Goal: Information Seeking & Learning: Check status

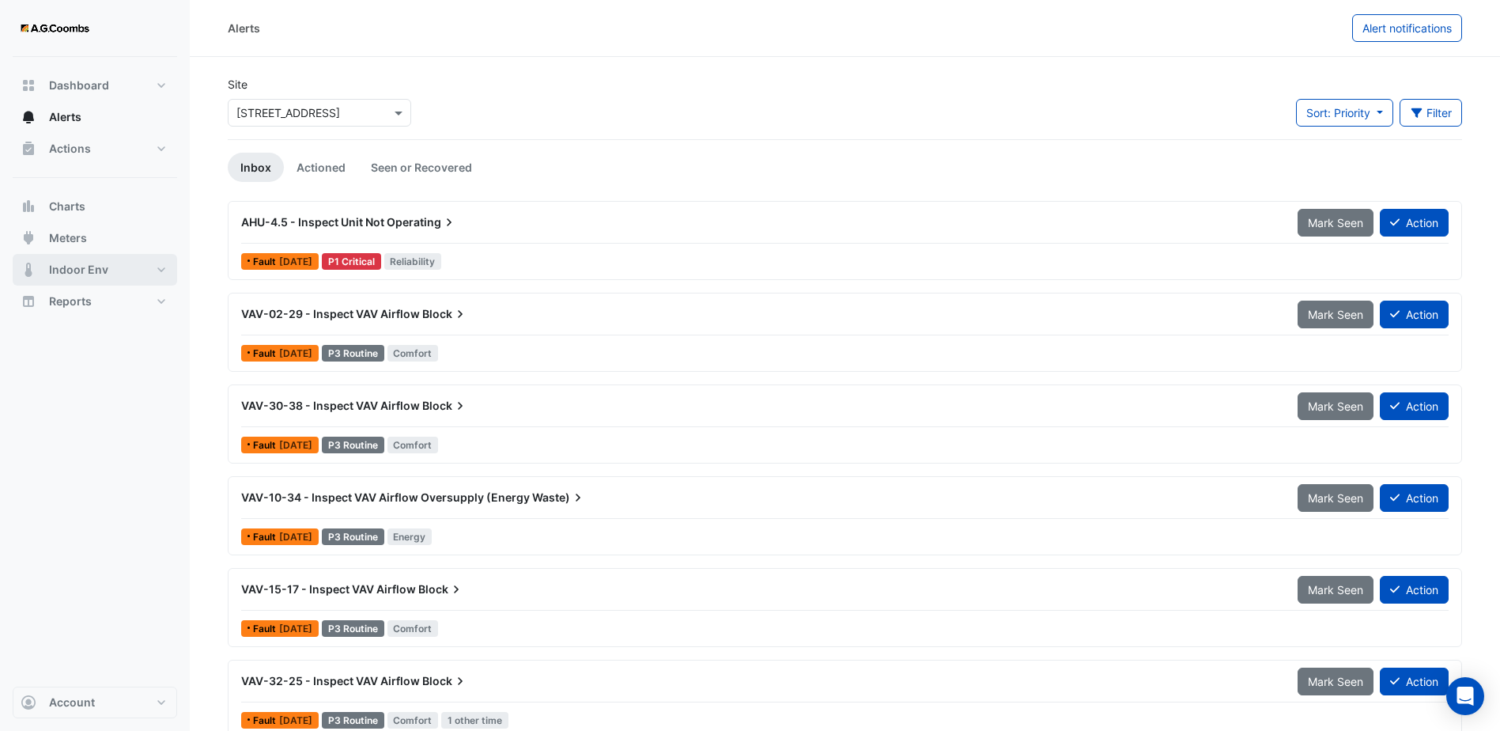
click at [95, 262] on span "Indoor Env" at bounding box center [78, 270] width 59 height 16
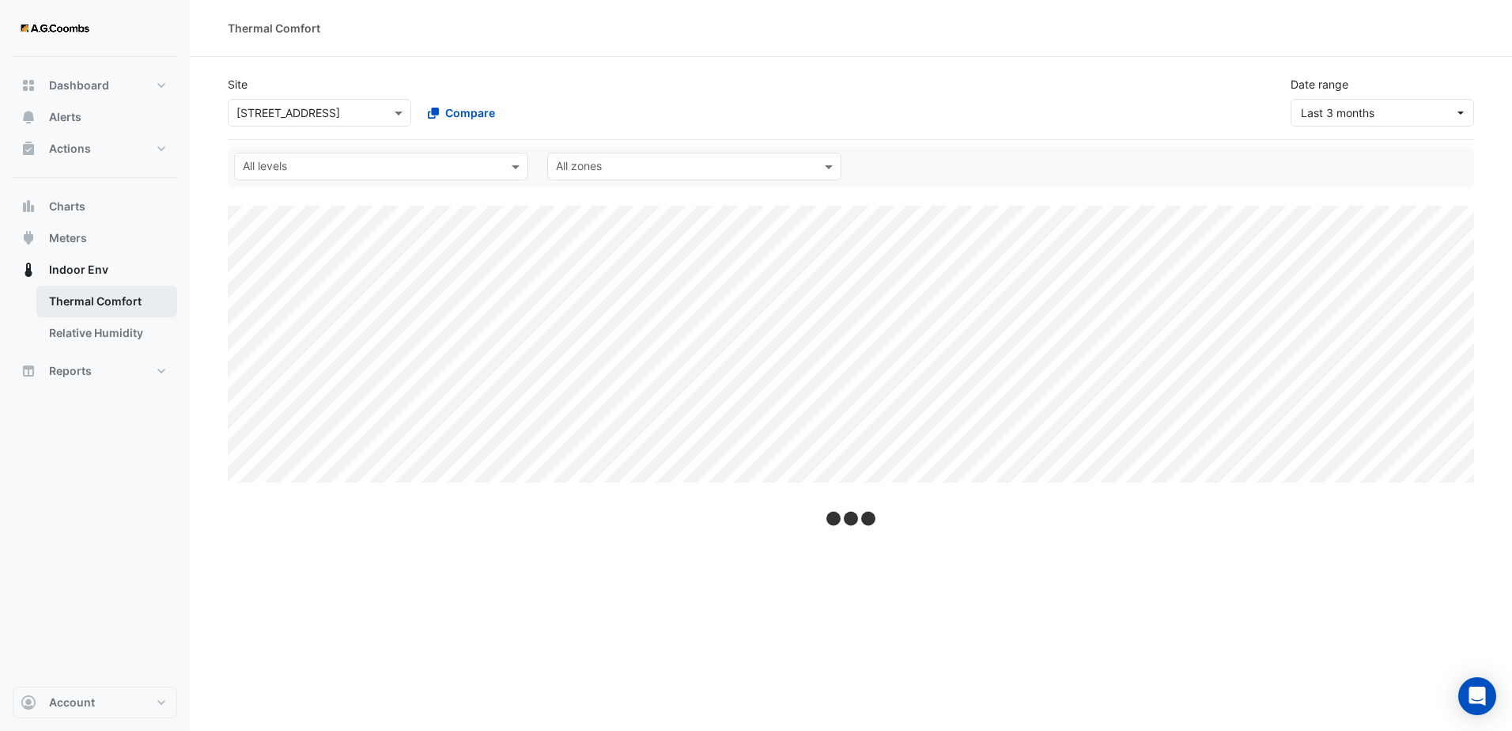
click at [114, 305] on link "Thermal Comfort" at bounding box center [106, 302] width 141 height 32
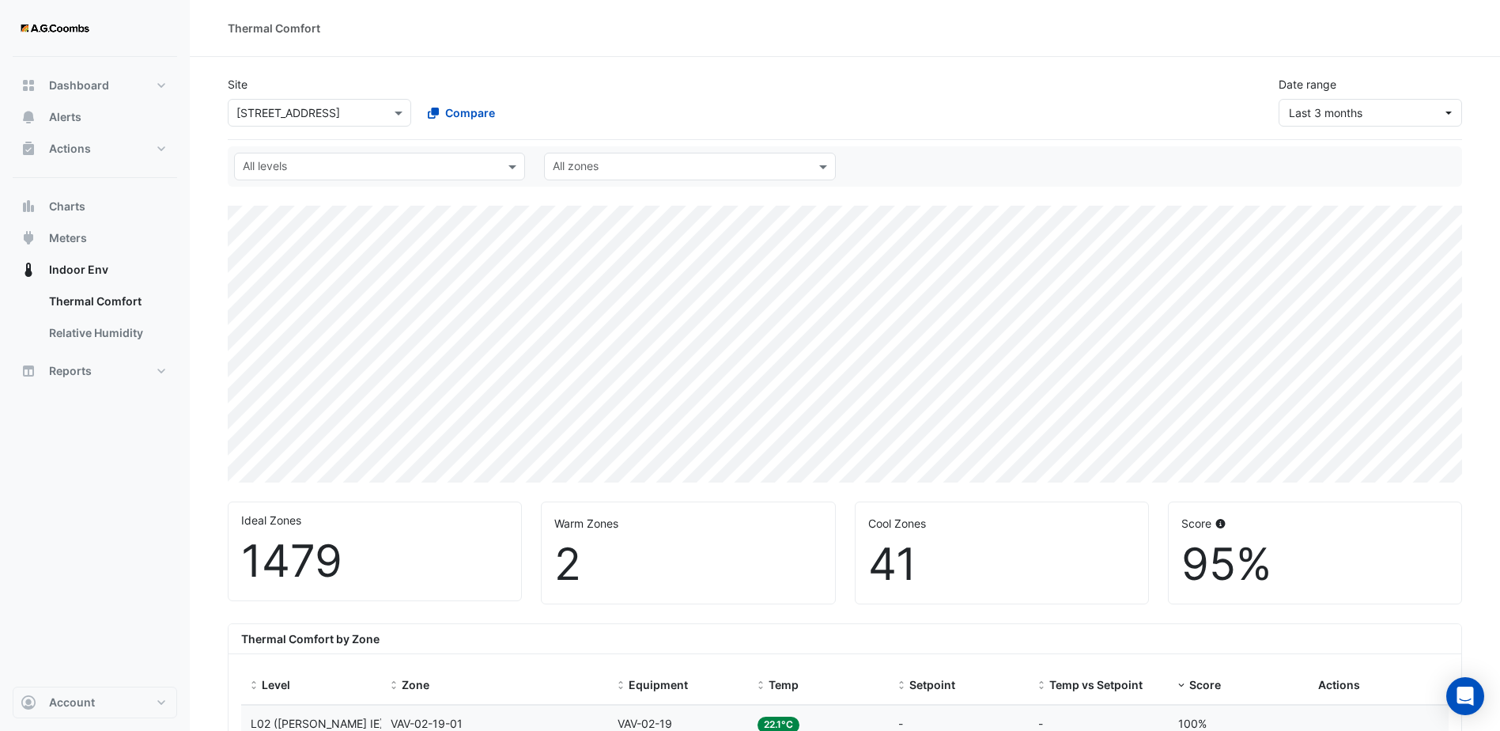
click at [498, 161] on input "text" at bounding box center [370, 168] width 255 height 17
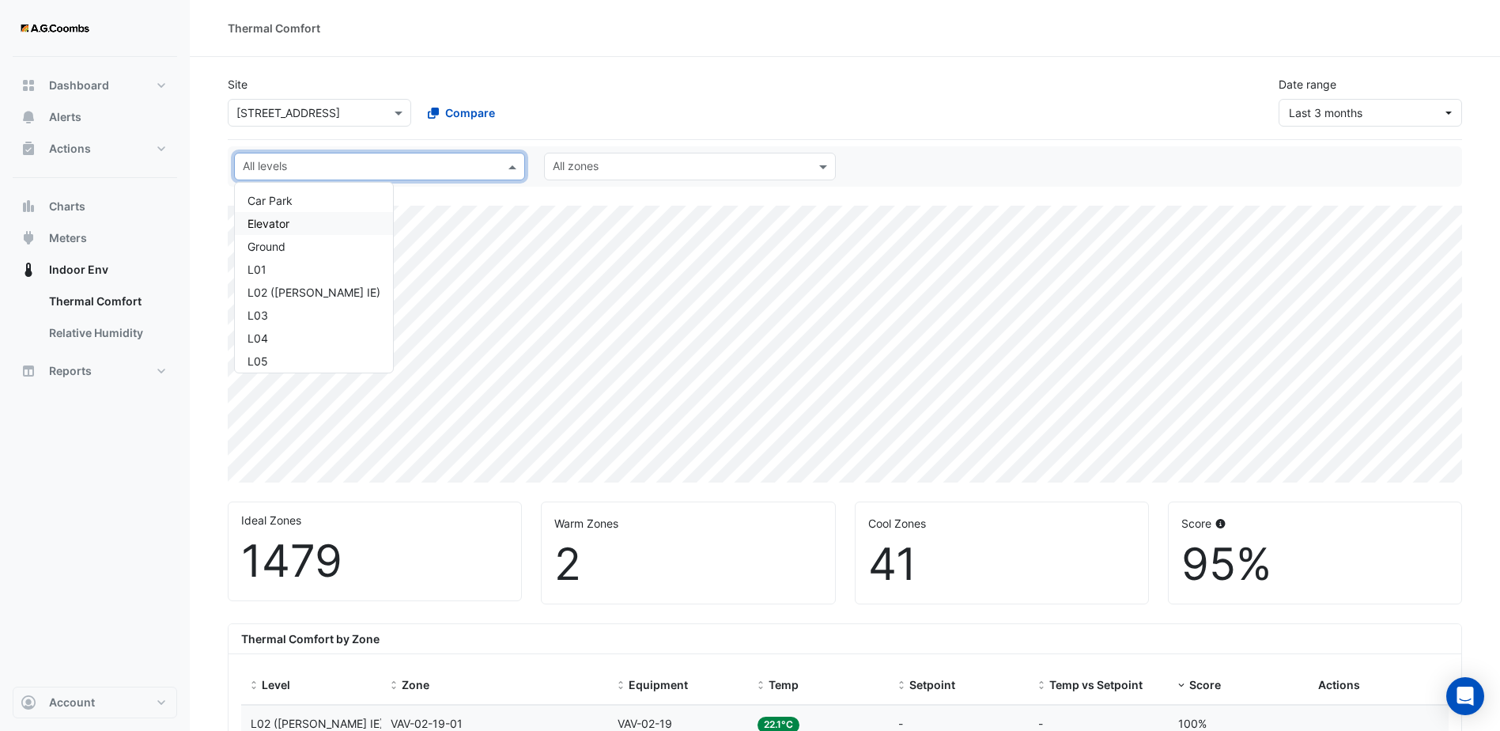
click at [956, 150] on div "All levels [GEOGRAPHIC_DATA] Elevator Ground L01 L02 ([PERSON_NAME] IE) L03 L04…" at bounding box center [845, 166] width 1235 height 40
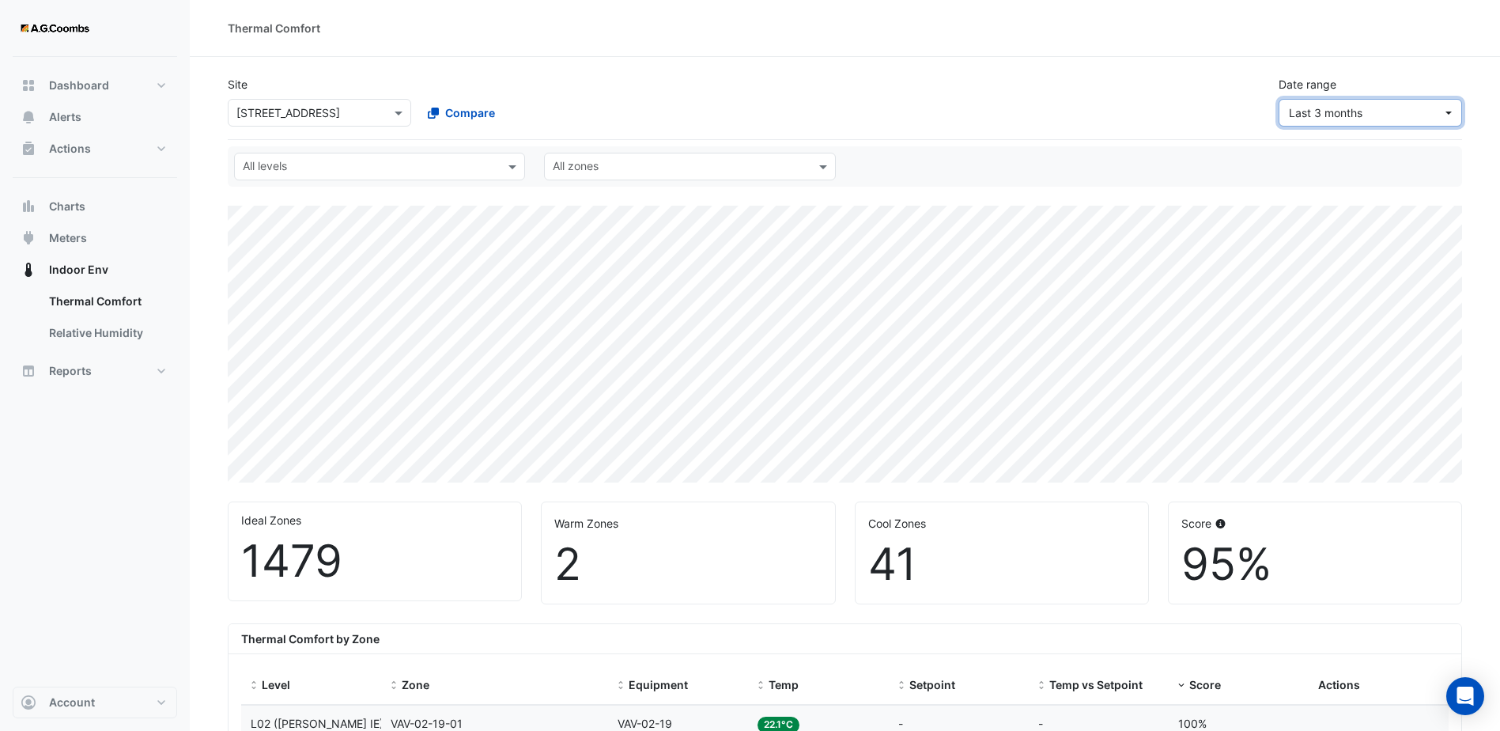
click at [1387, 100] on button "Last 3 months" at bounding box center [1371, 113] width 184 height 28
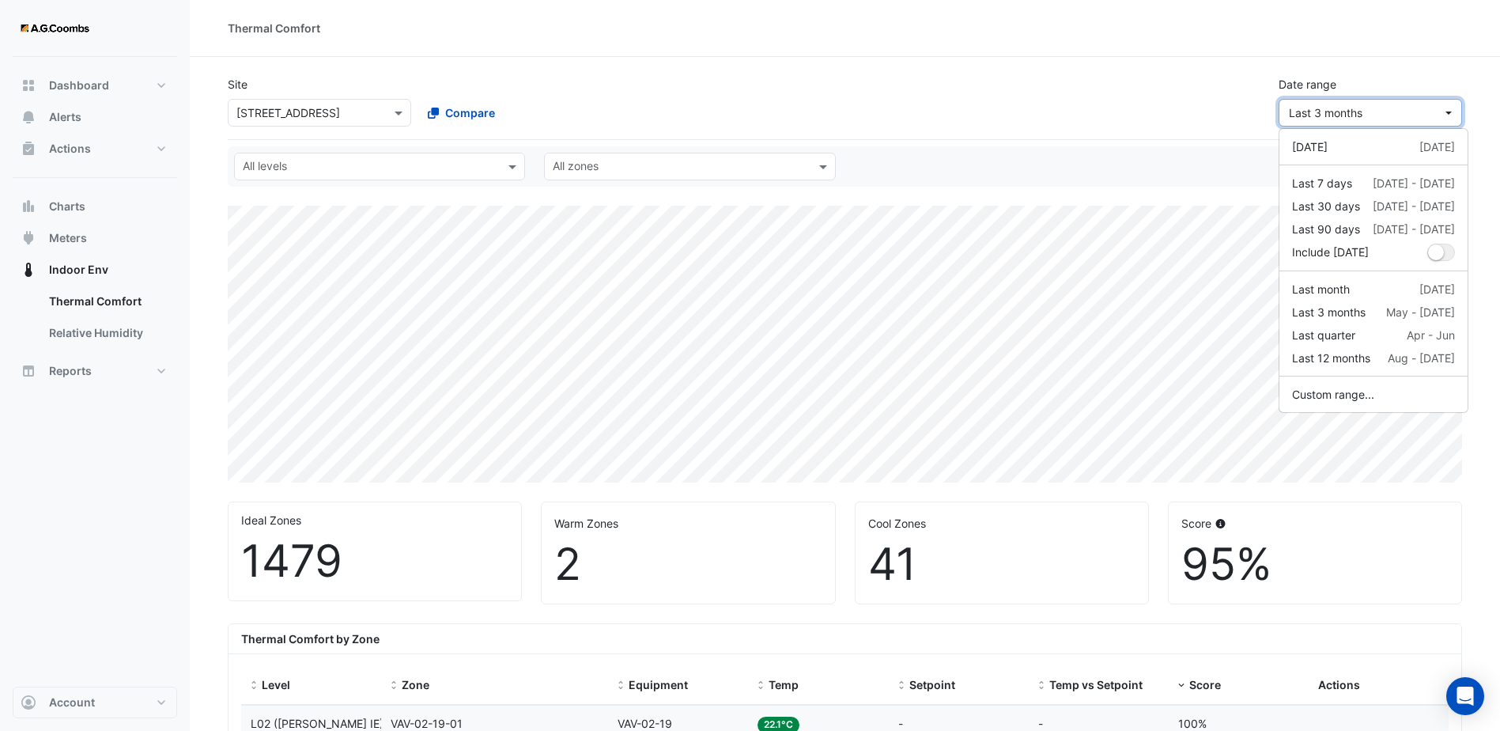
click at [1382, 105] on span "Last 3 months" at bounding box center [1365, 112] width 153 height 17
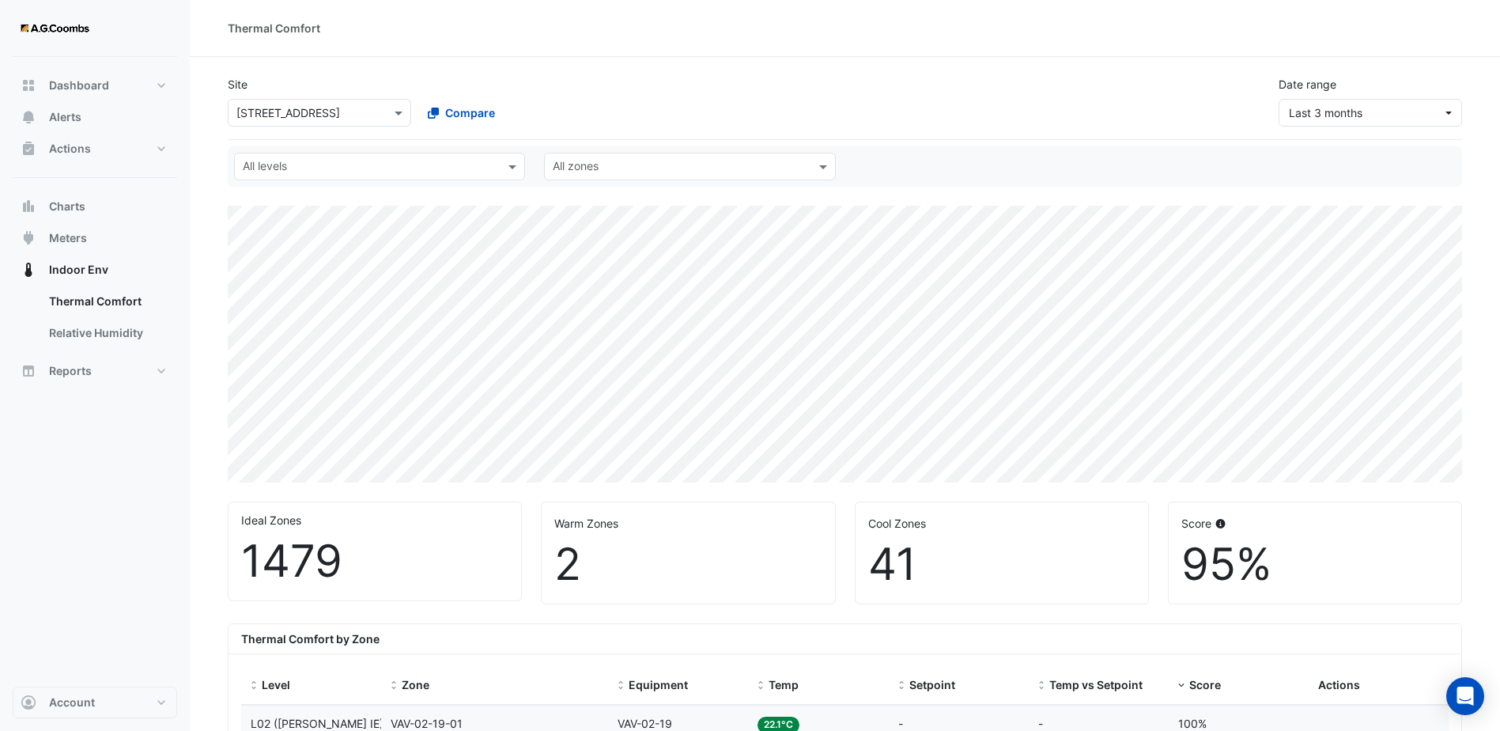
click at [69, 109] on span "Alerts" at bounding box center [65, 117] width 32 height 16
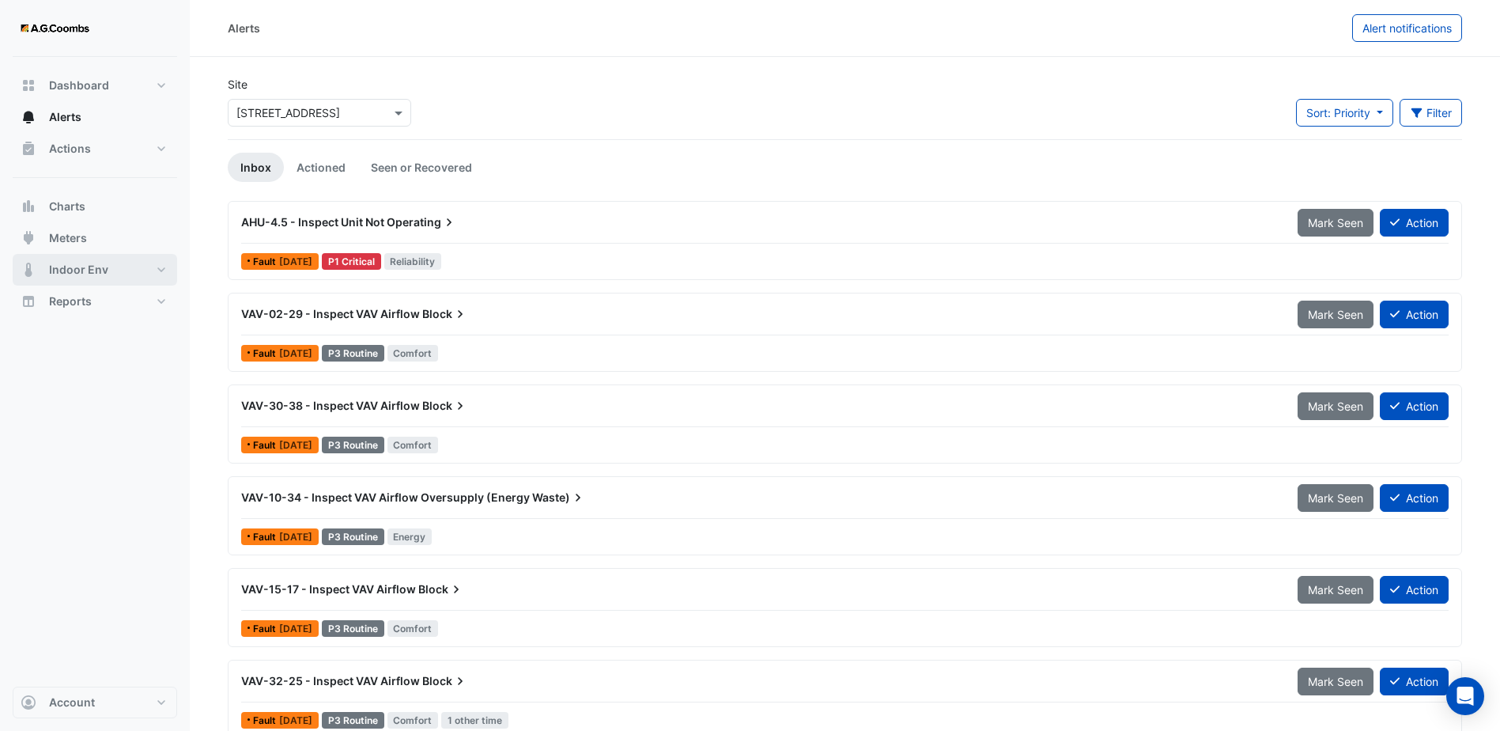
drag, startPoint x: 103, startPoint y: 263, endPoint x: 161, endPoint y: 262, distance: 58.6
click at [103, 263] on span "Indoor Env" at bounding box center [78, 270] width 59 height 16
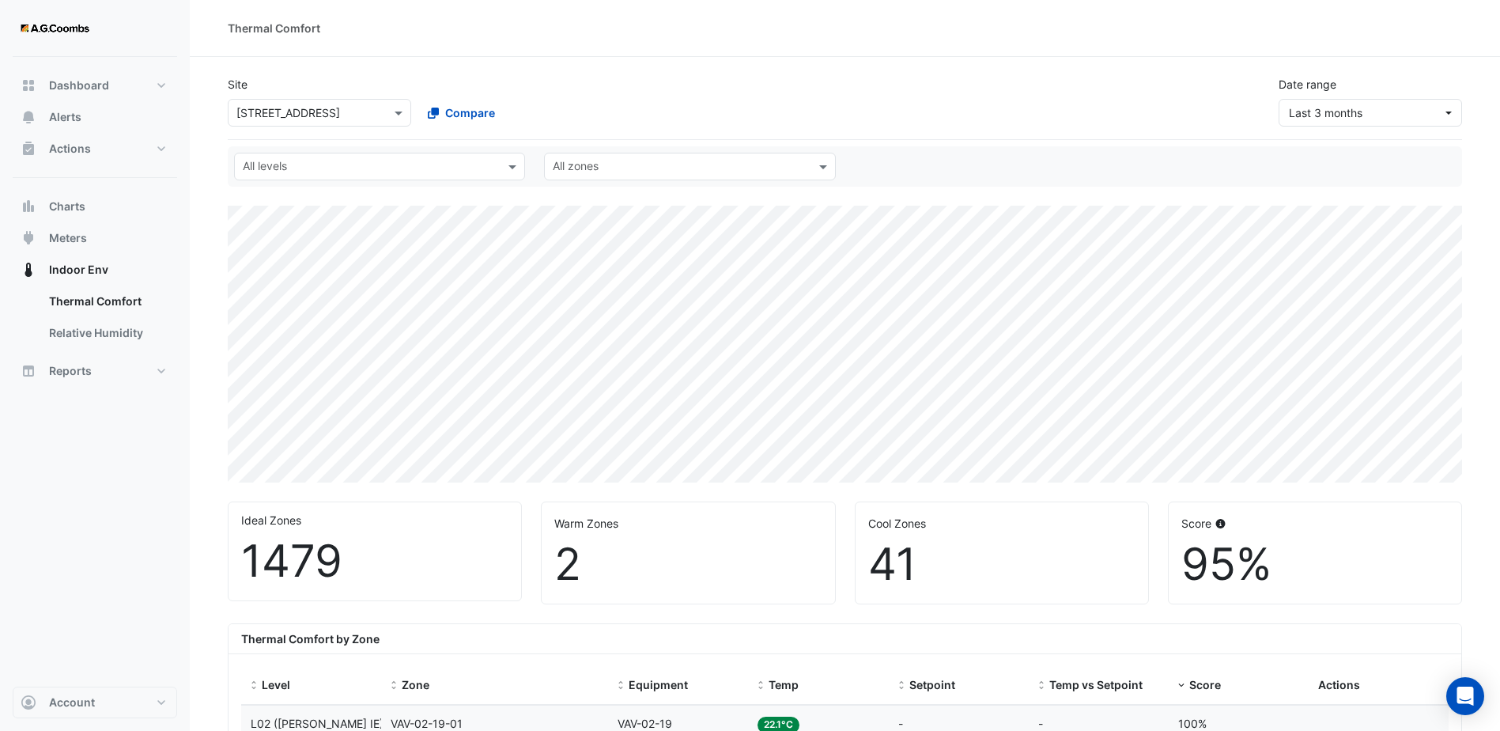
click at [476, 167] on input "text" at bounding box center [370, 168] width 255 height 17
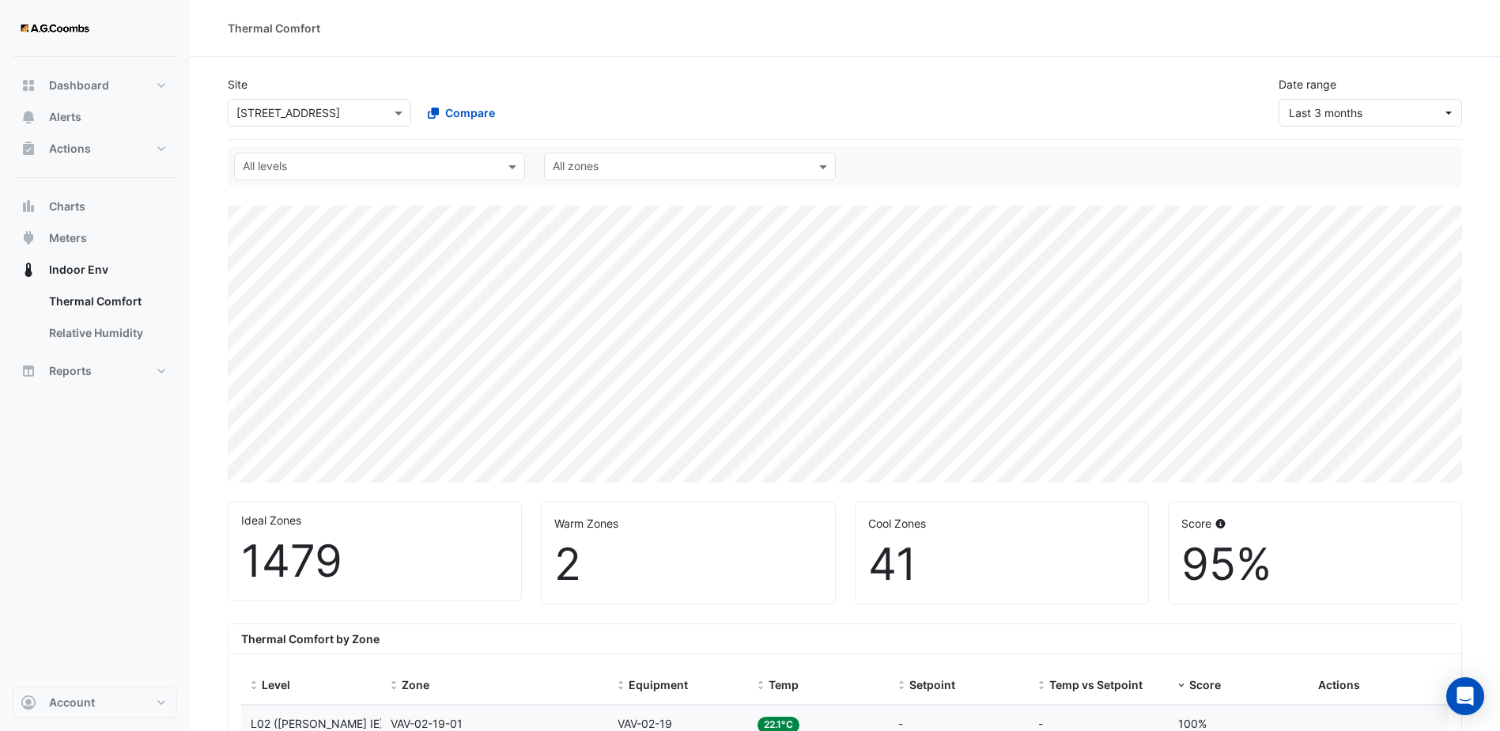
click at [662, 169] on input "text" at bounding box center [680, 168] width 255 height 17
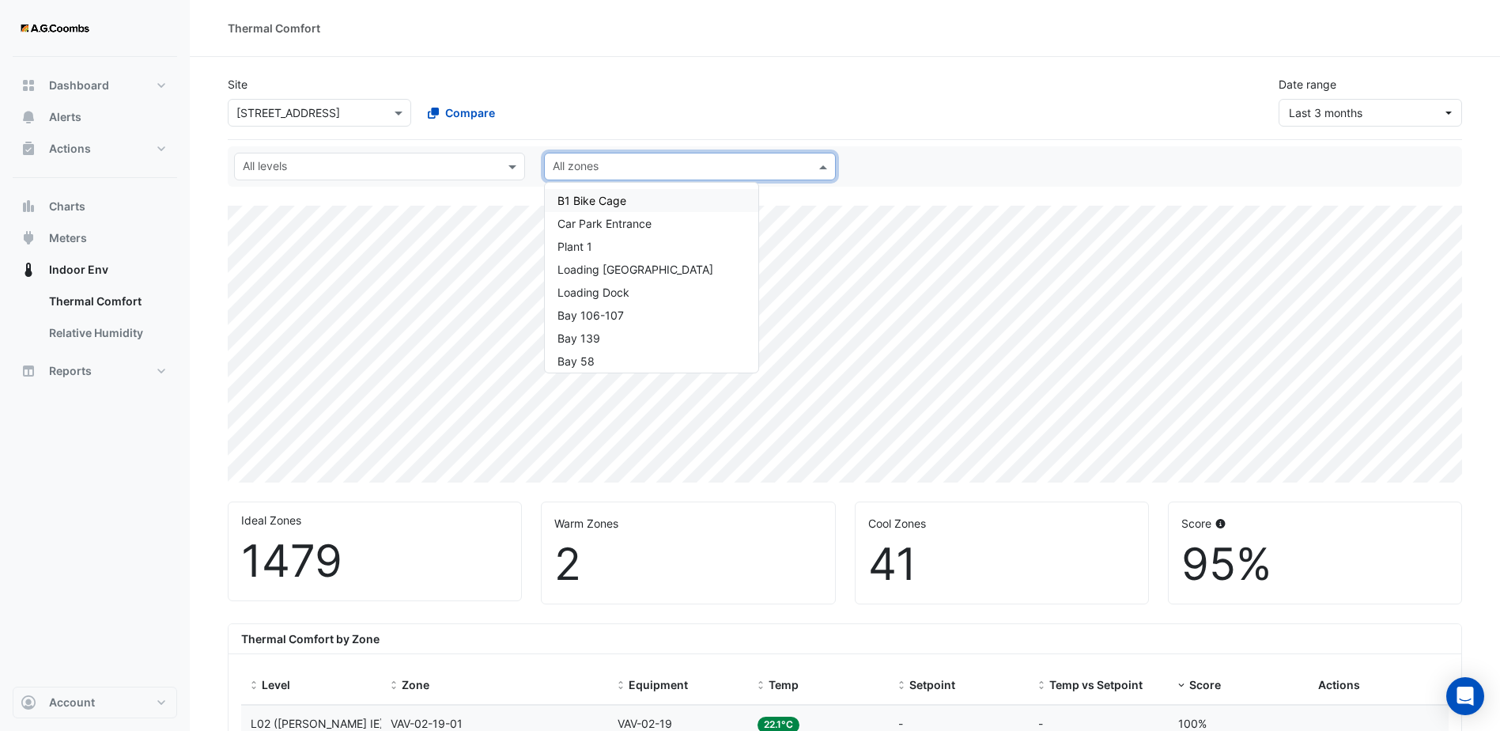
click at [662, 169] on input "text" at bounding box center [680, 168] width 255 height 17
click at [536, 121] on div "Compare" at bounding box center [509, 113] width 190 height 28
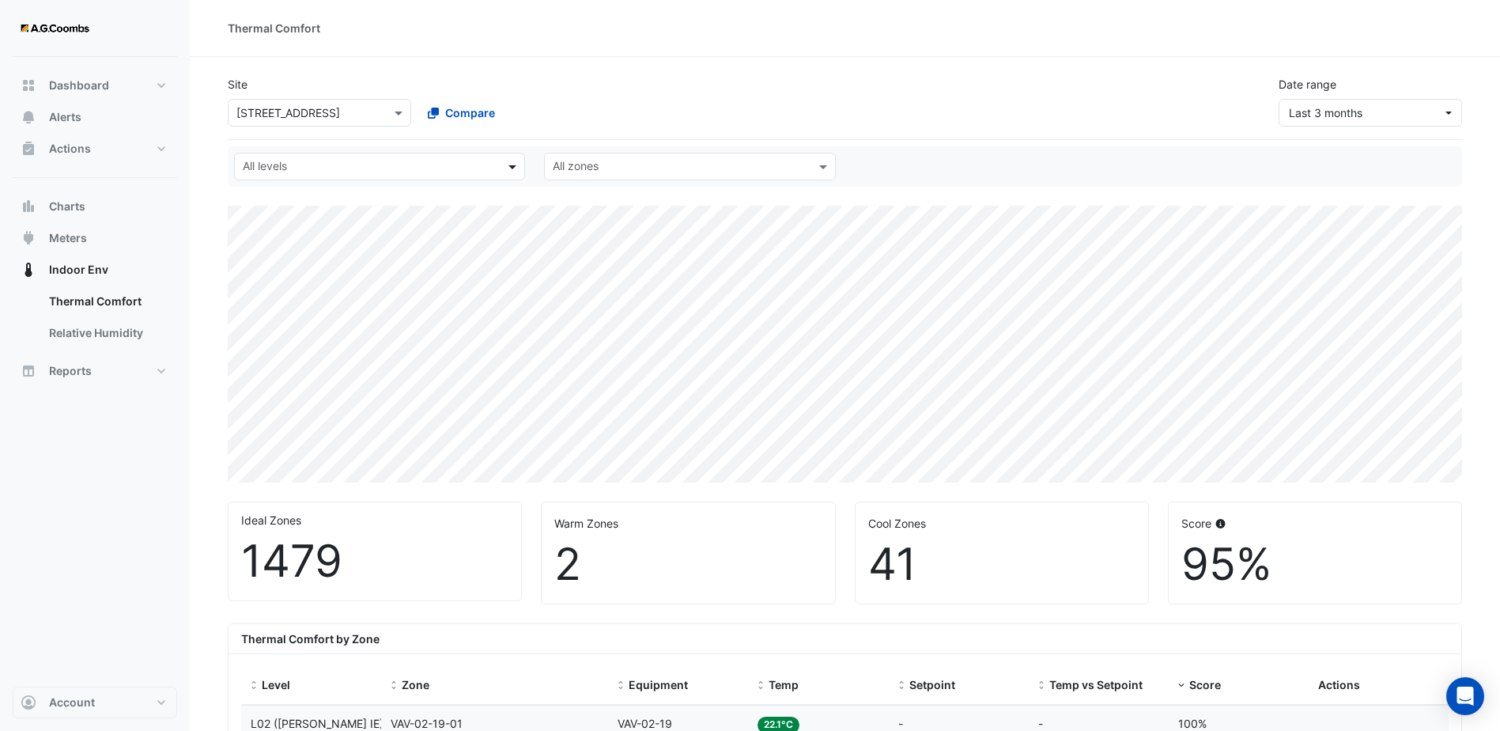
click at [515, 161] on span at bounding box center [515, 166] width 20 height 17
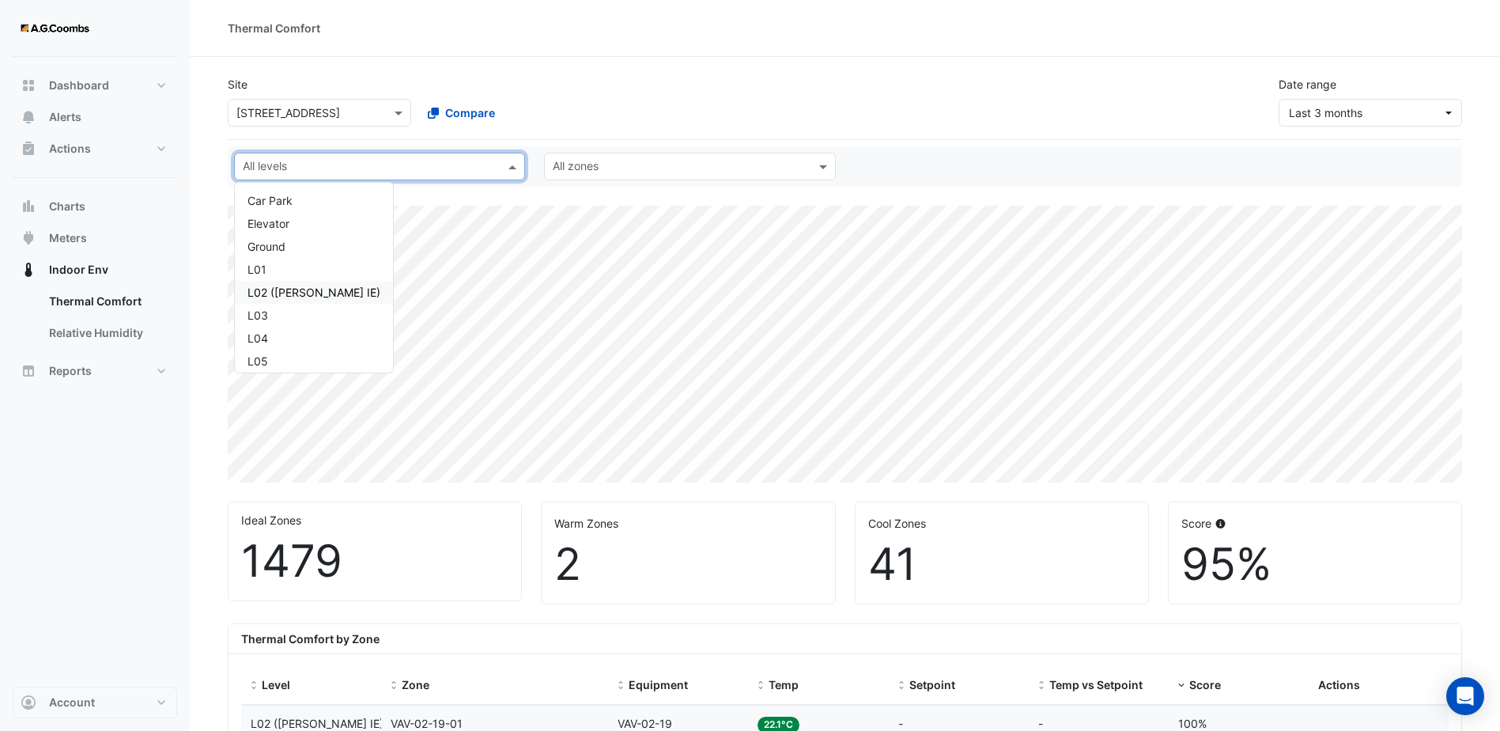
click at [272, 293] on div "L02 ([PERSON_NAME] IE)" at bounding box center [314, 292] width 133 height 17
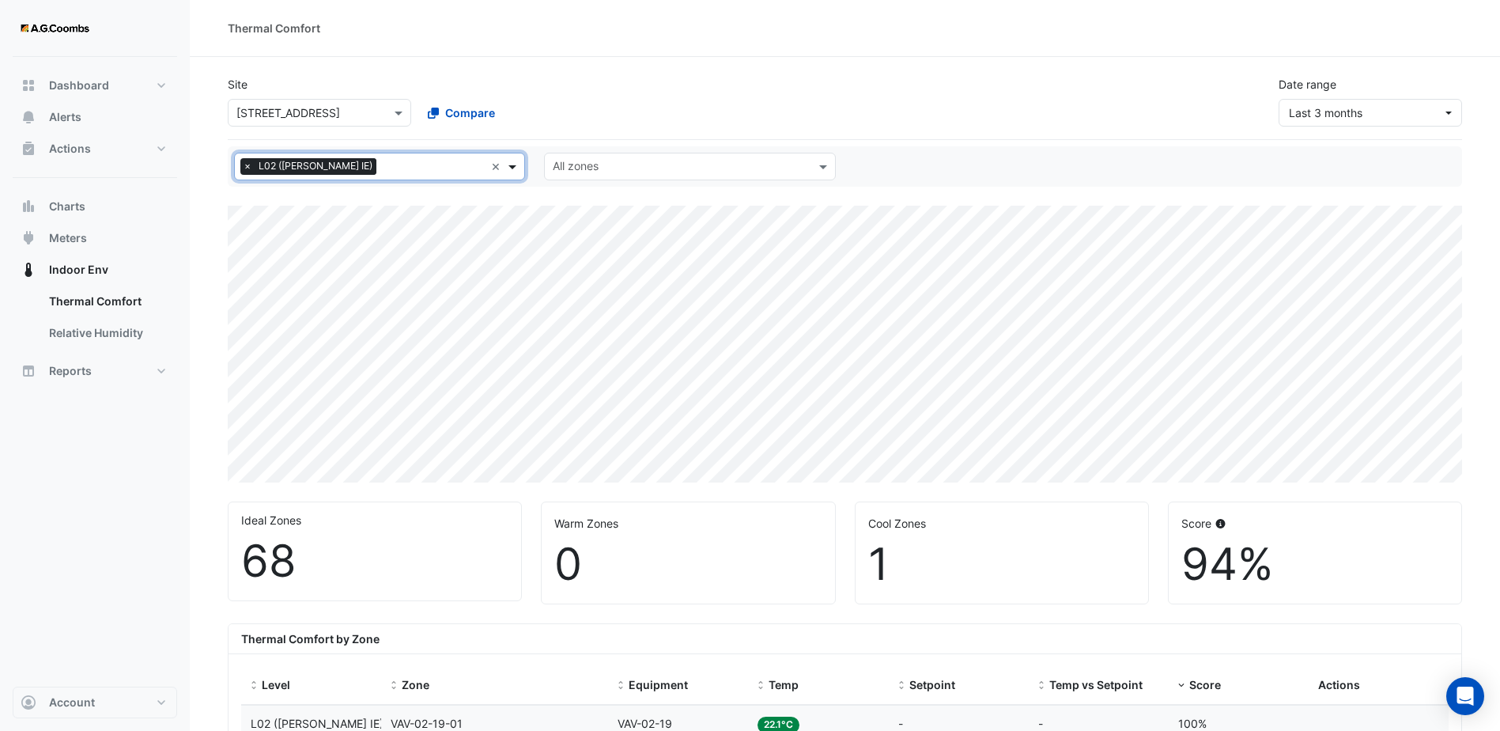
click at [520, 165] on span at bounding box center [515, 166] width 20 height 17
click at [1085, 184] on div "All levels × L02 ([PERSON_NAME] IE) × [GEOGRAPHIC_DATA] Elevator Ground L01 L02…" at bounding box center [845, 166] width 1235 height 40
click at [517, 161] on span at bounding box center [515, 166] width 20 height 17
click at [516, 168] on span at bounding box center [515, 166] width 20 height 17
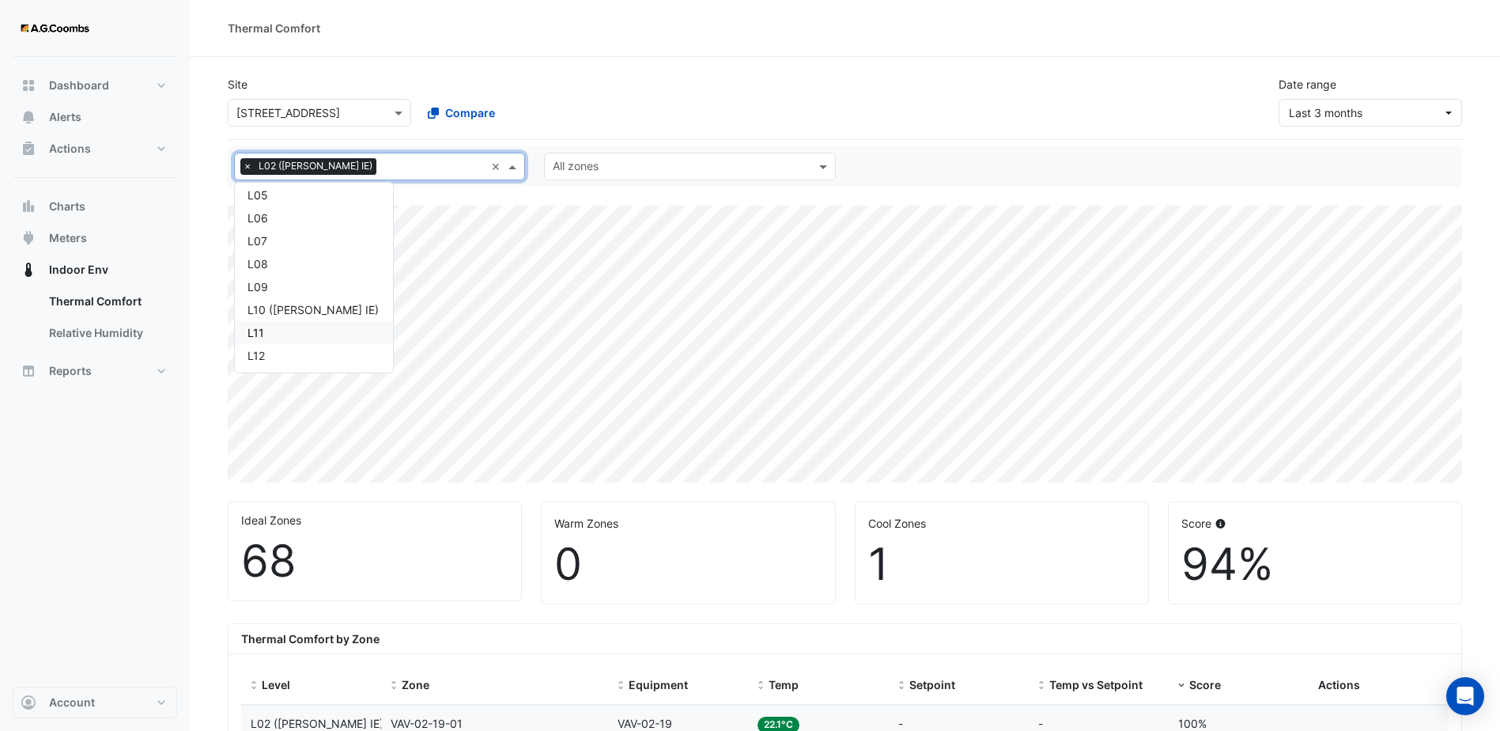
scroll to position [332, 0]
click at [516, 168] on span at bounding box center [515, 166] width 20 height 17
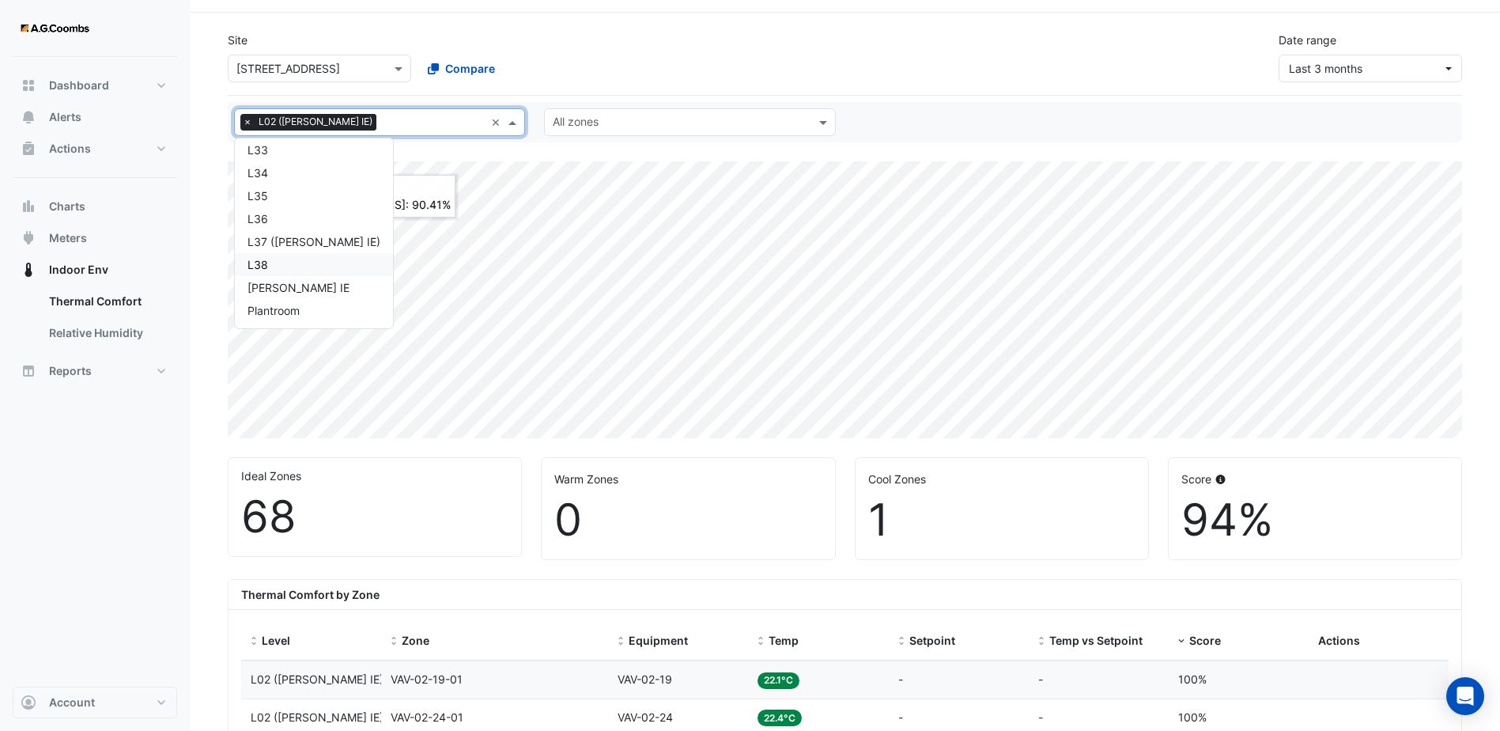
scroll to position [79, 0]
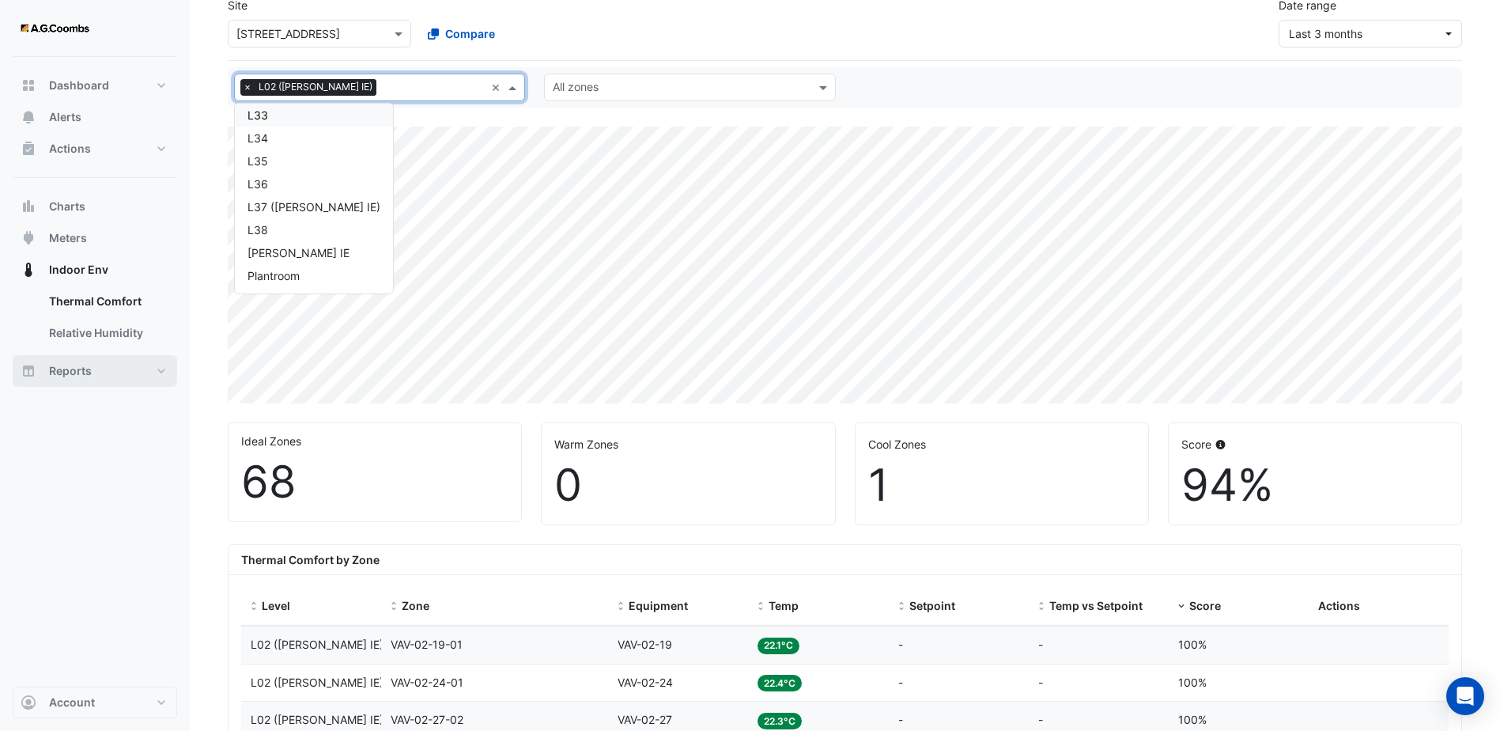
click at [117, 384] on button "Reports" at bounding box center [95, 371] width 165 height 32
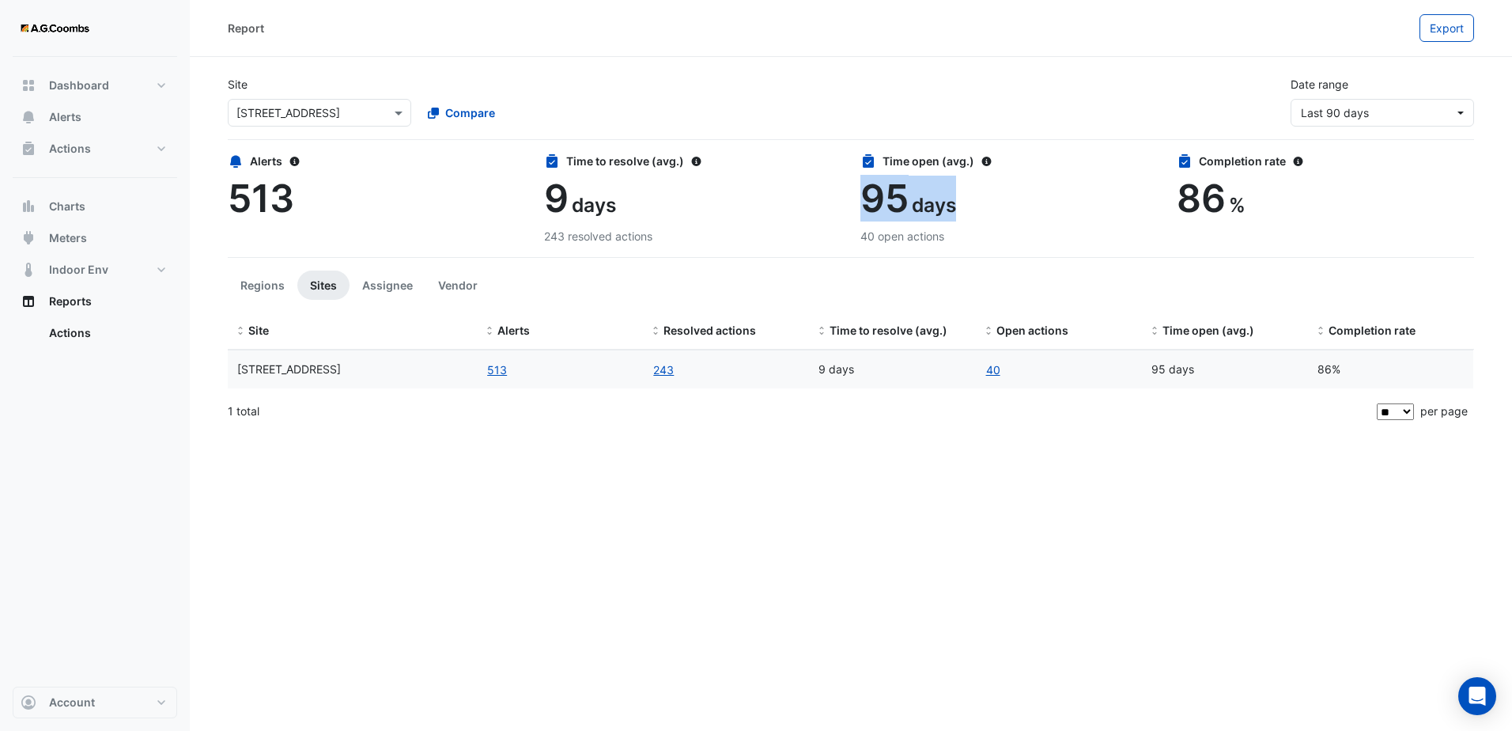
drag, startPoint x: 956, startPoint y: 203, endPoint x: 864, endPoint y: 194, distance: 92.2
click at [864, 194] on div "95 days" at bounding box center [1009, 199] width 297 height 46
click at [1176, 203] on div "Completion rate 86 %" at bounding box center [1325, 199] width 316 height 92
drag, startPoint x: 1159, startPoint y: 187, endPoint x: 1167, endPoint y: 190, distance: 8.5
click at [1167, 190] on div "Time open (avg.) 95 days 40 open actions" at bounding box center [1009, 199] width 316 height 92
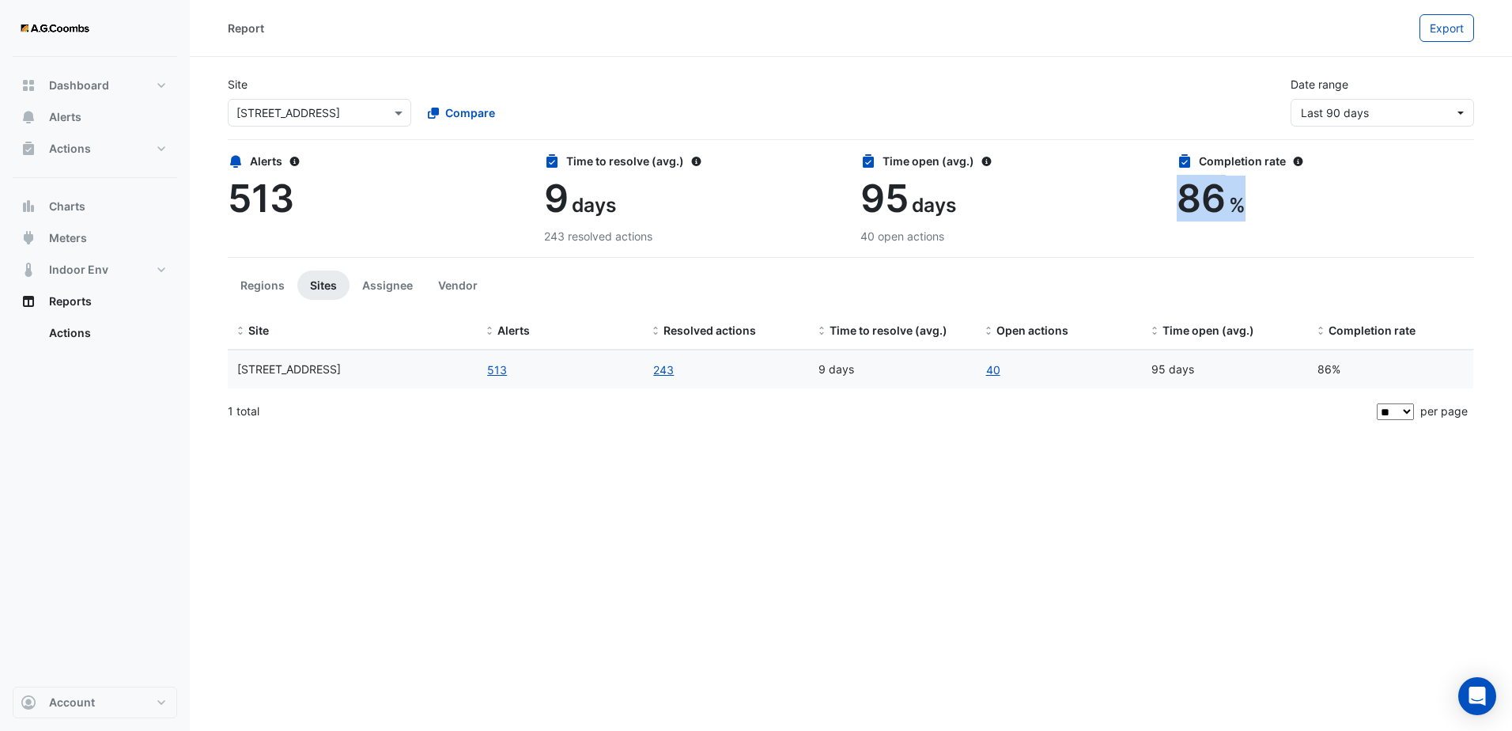
drag, startPoint x: 1171, startPoint y: 190, endPoint x: 1248, endPoint y: 200, distance: 78.2
click at [1248, 200] on div "Completion rate 86 %" at bounding box center [1325, 199] width 316 height 92
click at [990, 364] on link "40" at bounding box center [994, 370] width 16 height 18
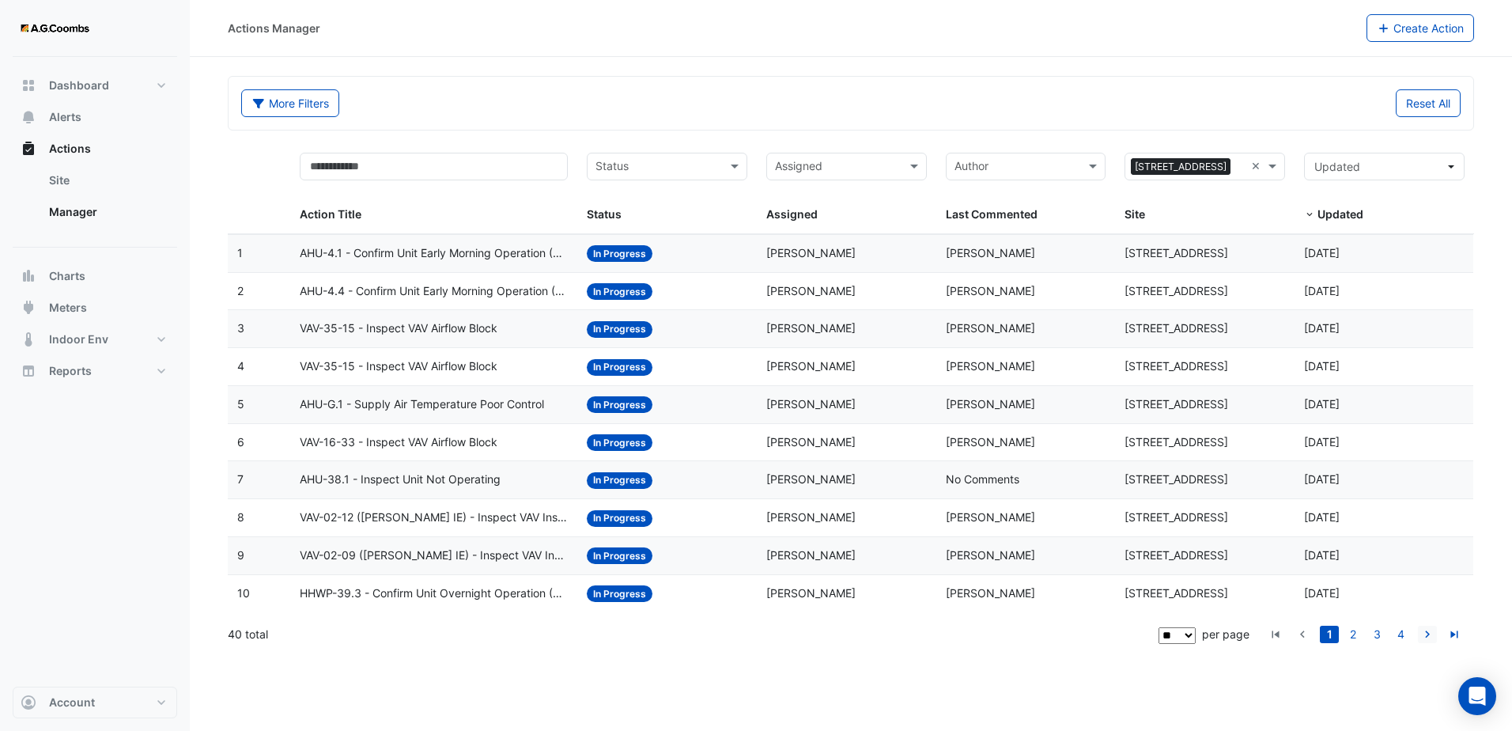
click at [1425, 630] on icon "go to next page" at bounding box center [1427, 636] width 19 height 17
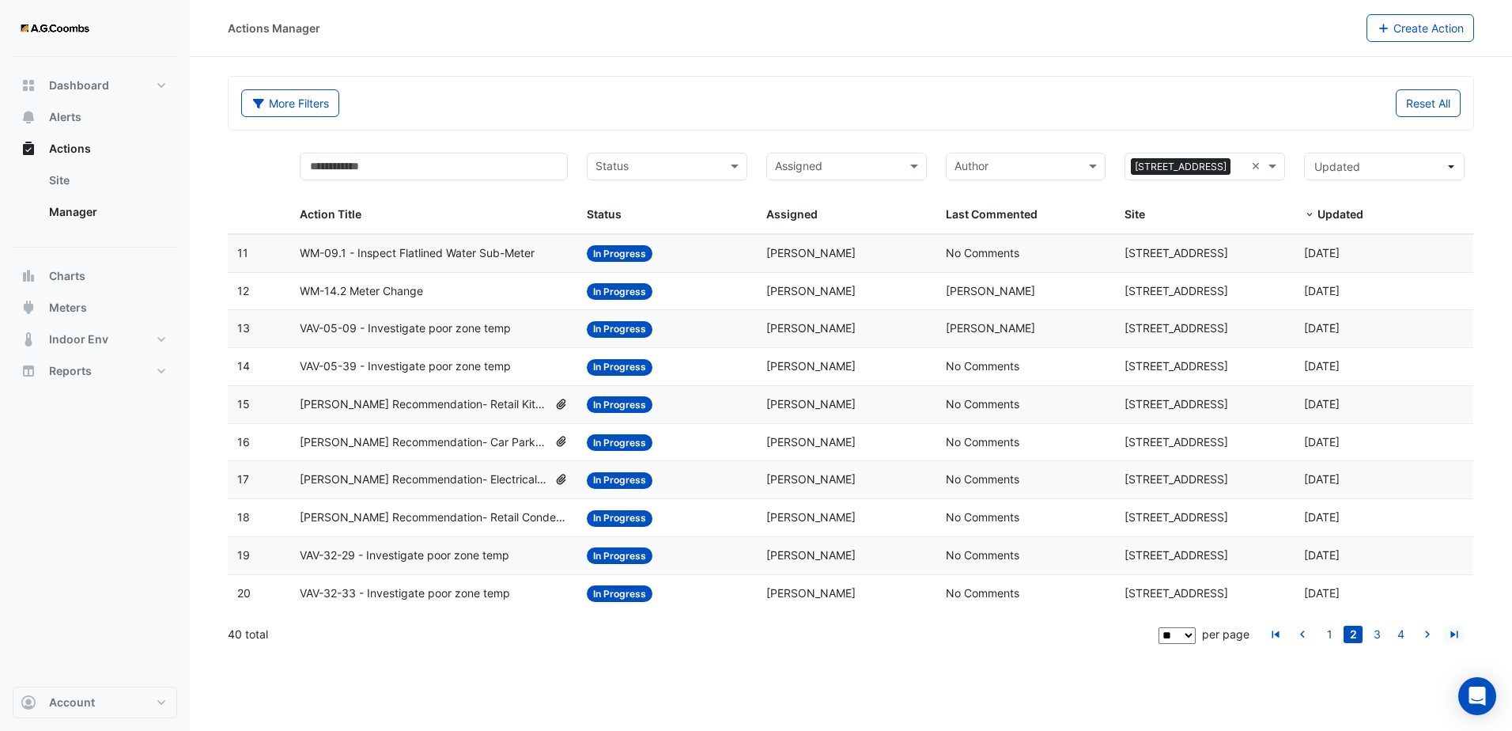
click at [1455, 639] on icon "go to last page" at bounding box center [1454, 636] width 19 height 17
click at [447, 591] on span "Multiple VAVs - Inspect Current Airflow Faulty Sensor" at bounding box center [434, 594] width 268 height 18
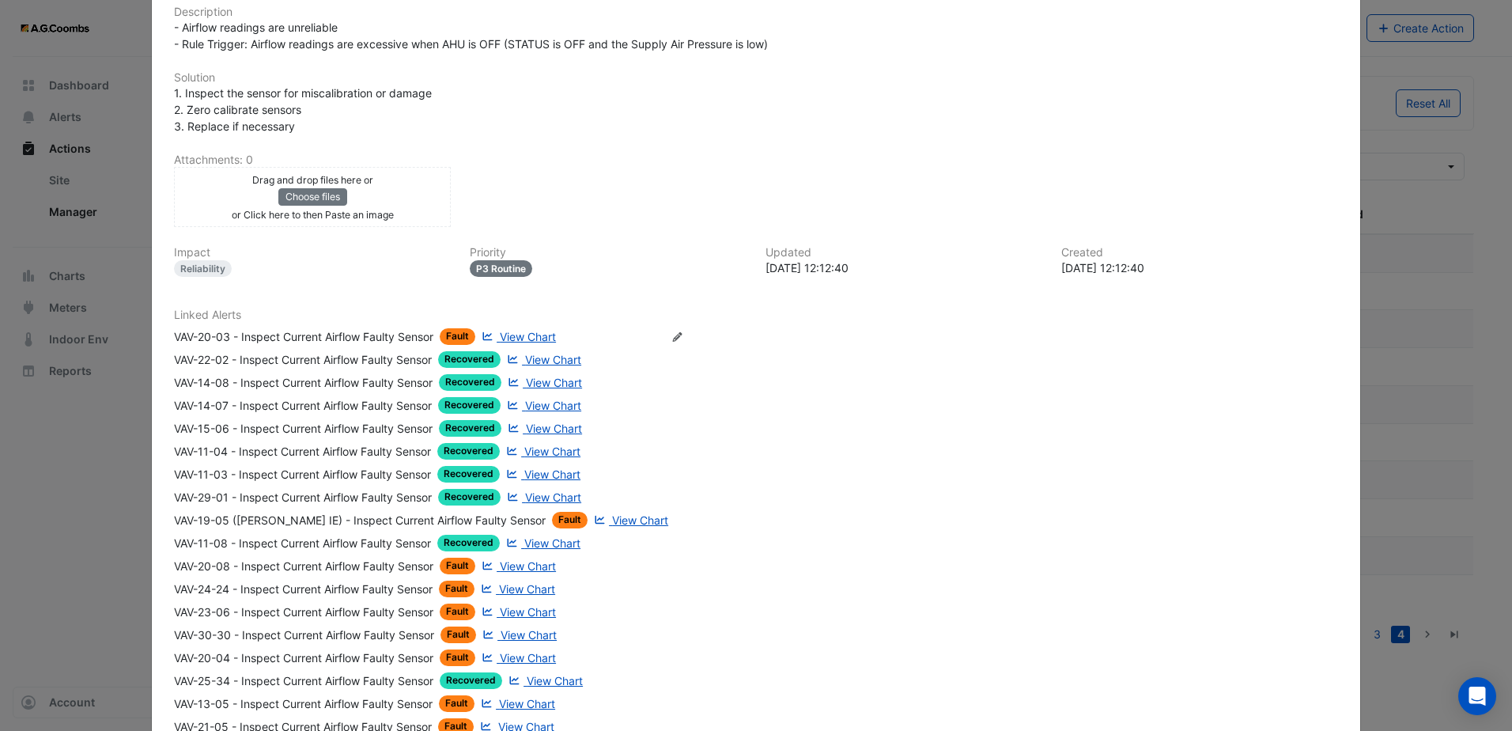
scroll to position [541, 0]
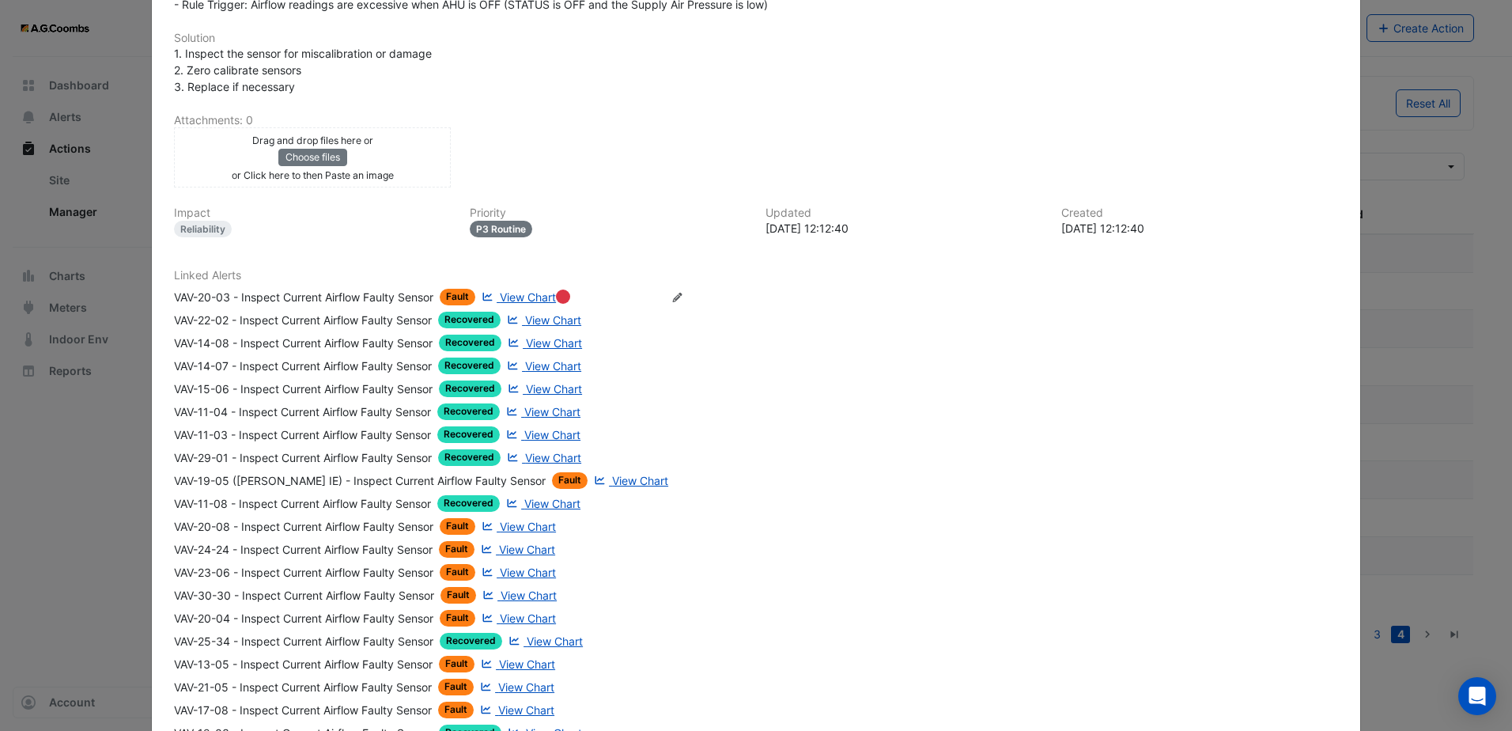
click at [528, 296] on span "View Chart" at bounding box center [528, 296] width 56 height 13
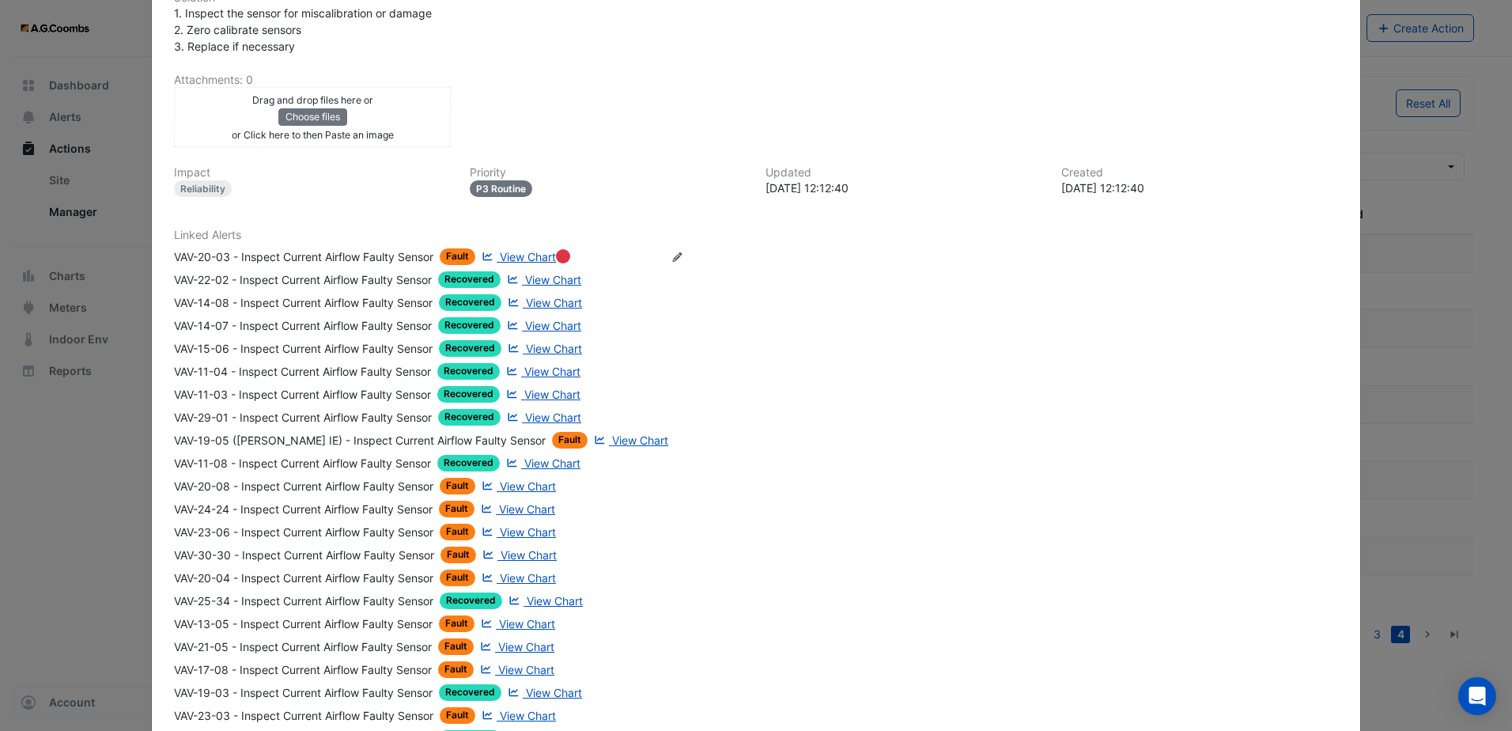
scroll to position [501, 0]
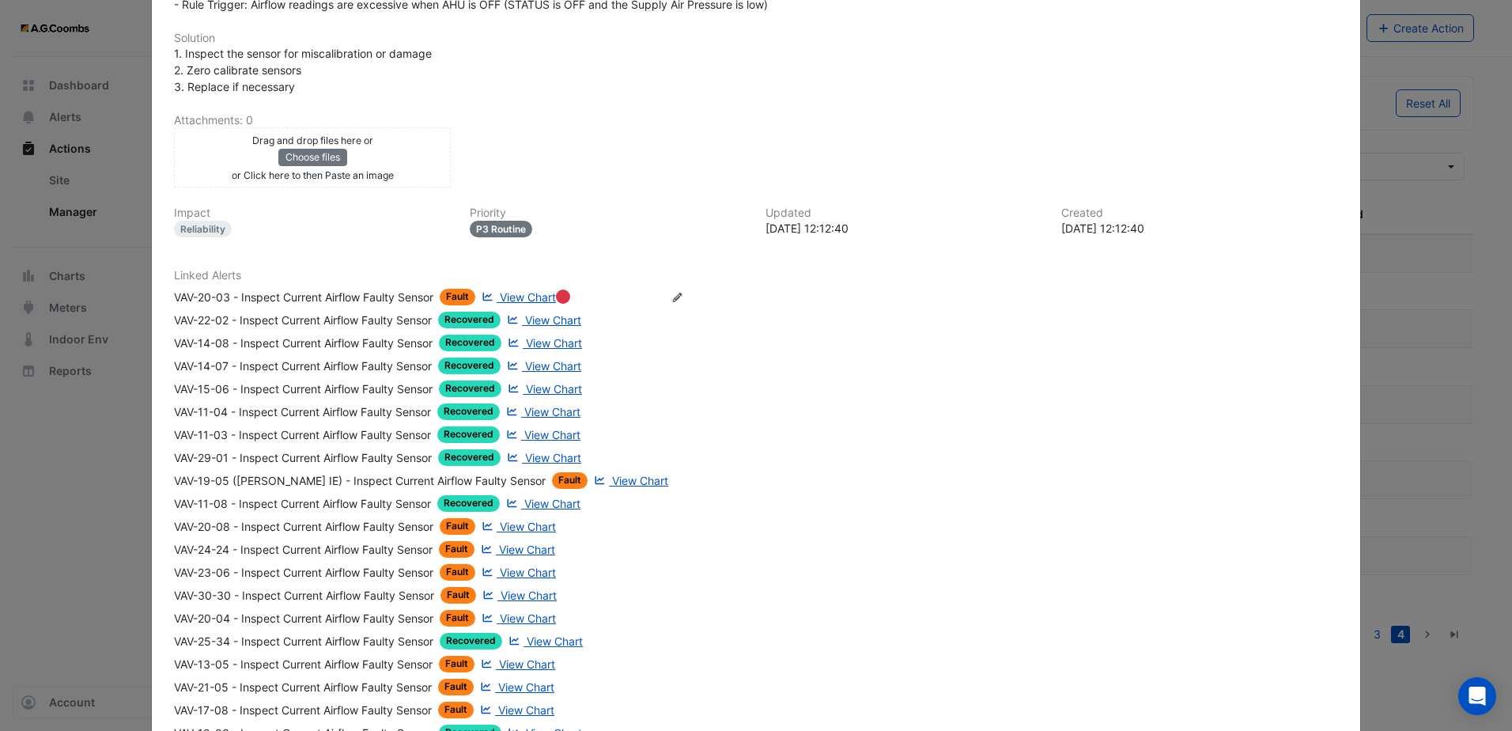
click at [1413, 122] on ngb-modal-window "[STREET_ADDRESS] Multiple VAVs - Inspect Current Airflow Faulty Sensor In Progr…" at bounding box center [756, 365] width 1512 height 731
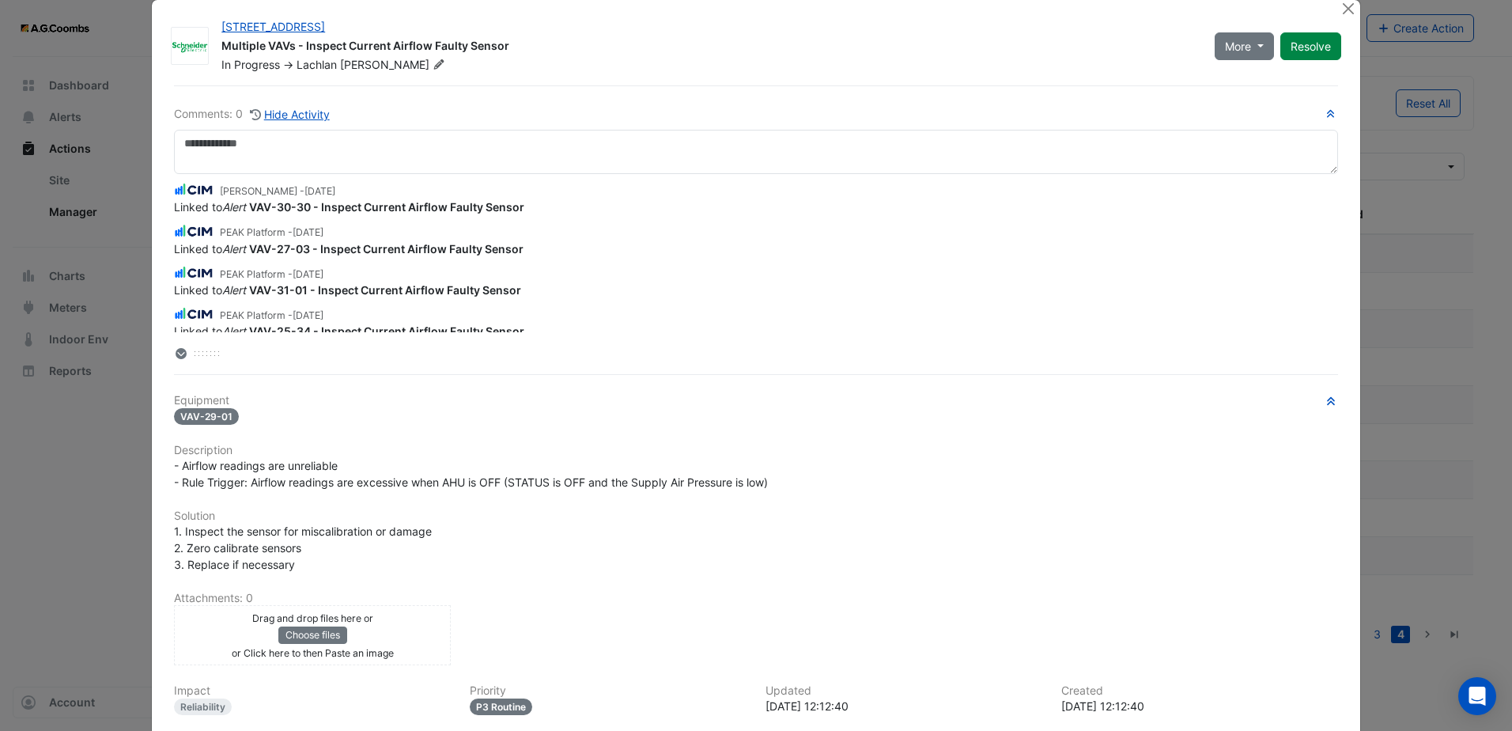
scroll to position [0, 0]
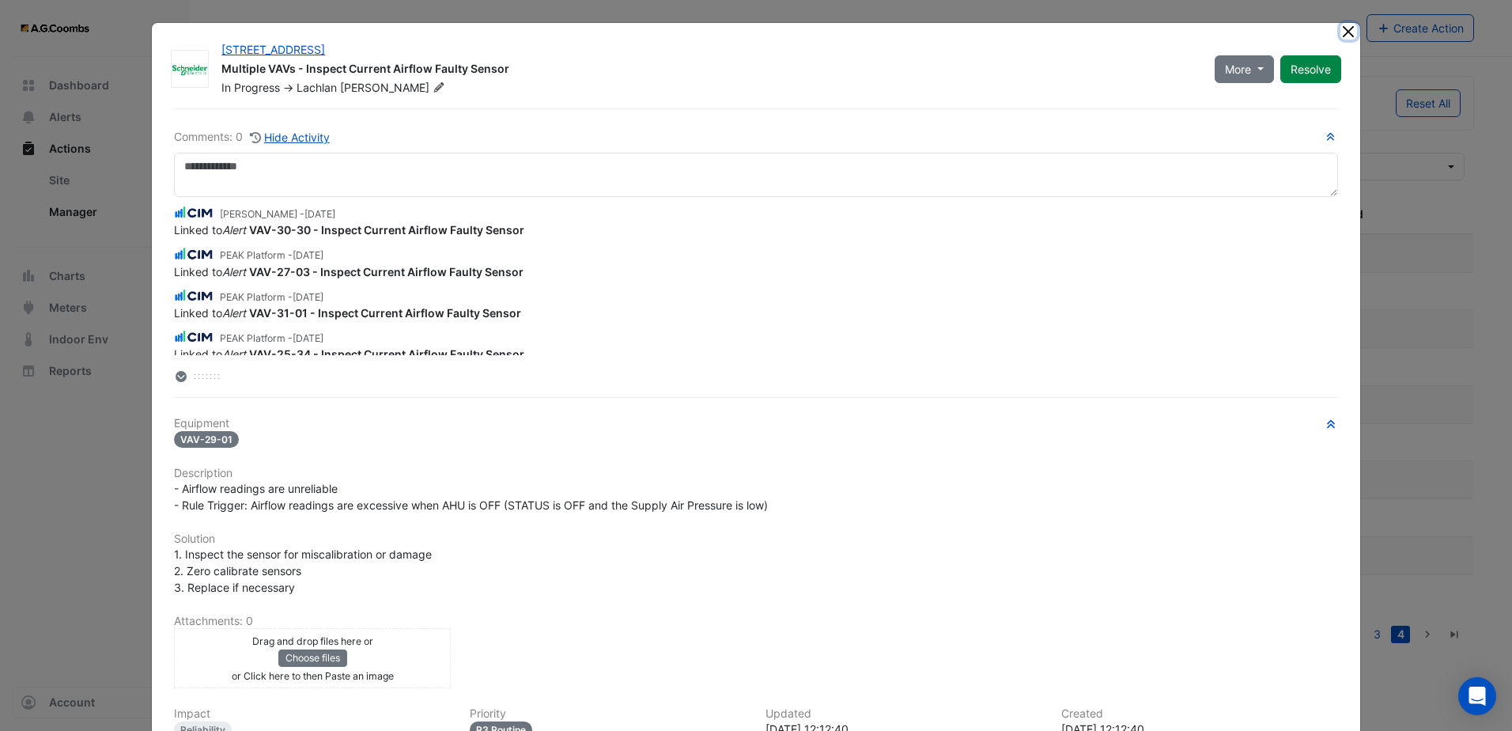
click at [1342, 32] on button "Close" at bounding box center [1349, 31] width 17 height 17
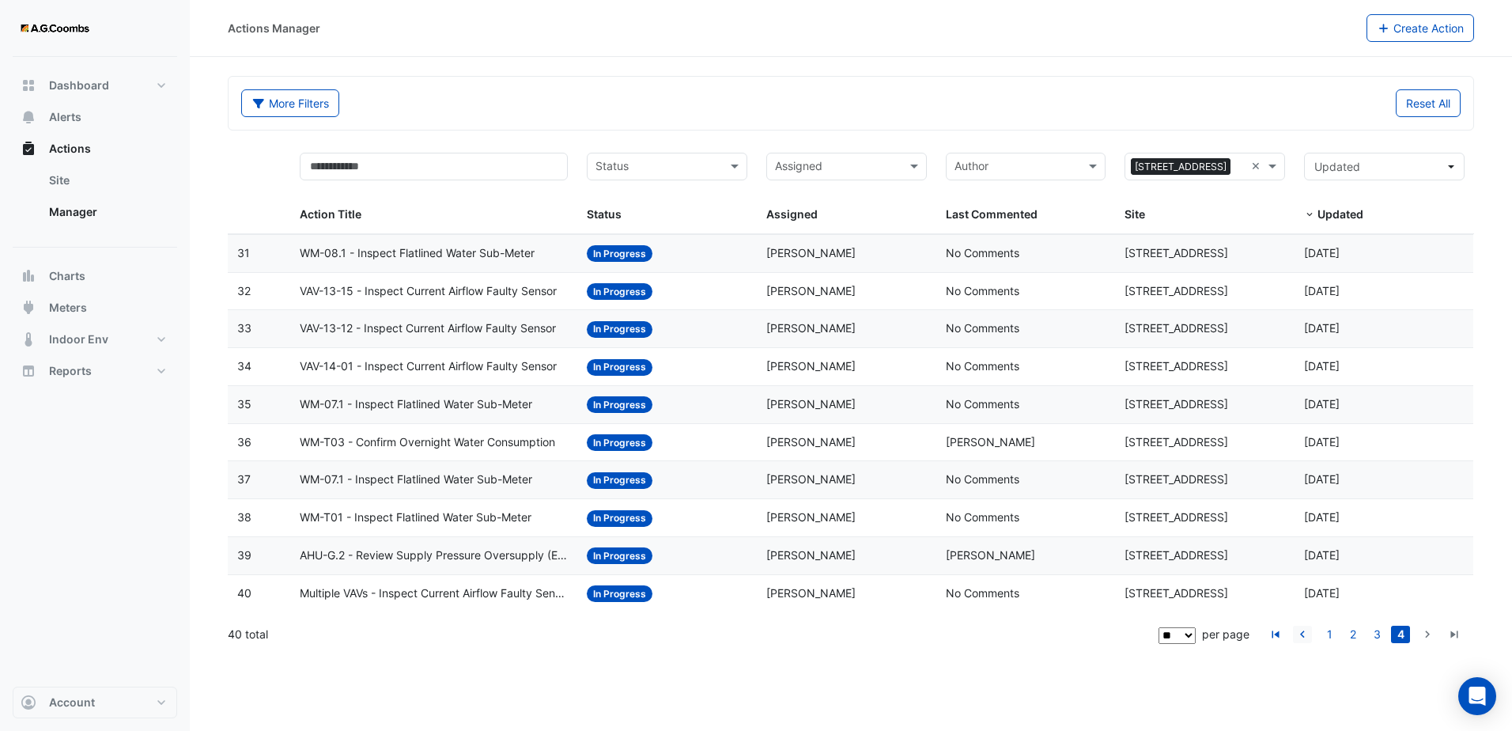
click at [1304, 635] on icon "go to previous page" at bounding box center [1302, 636] width 19 height 17
click at [1281, 638] on icon "go to first page" at bounding box center [1275, 636] width 19 height 17
click at [1435, 634] on icon "go to next page" at bounding box center [1427, 636] width 19 height 17
click at [385, 443] on span "[PERSON_NAME] Recommendation- Car Park Ventilation" at bounding box center [424, 442] width 248 height 18
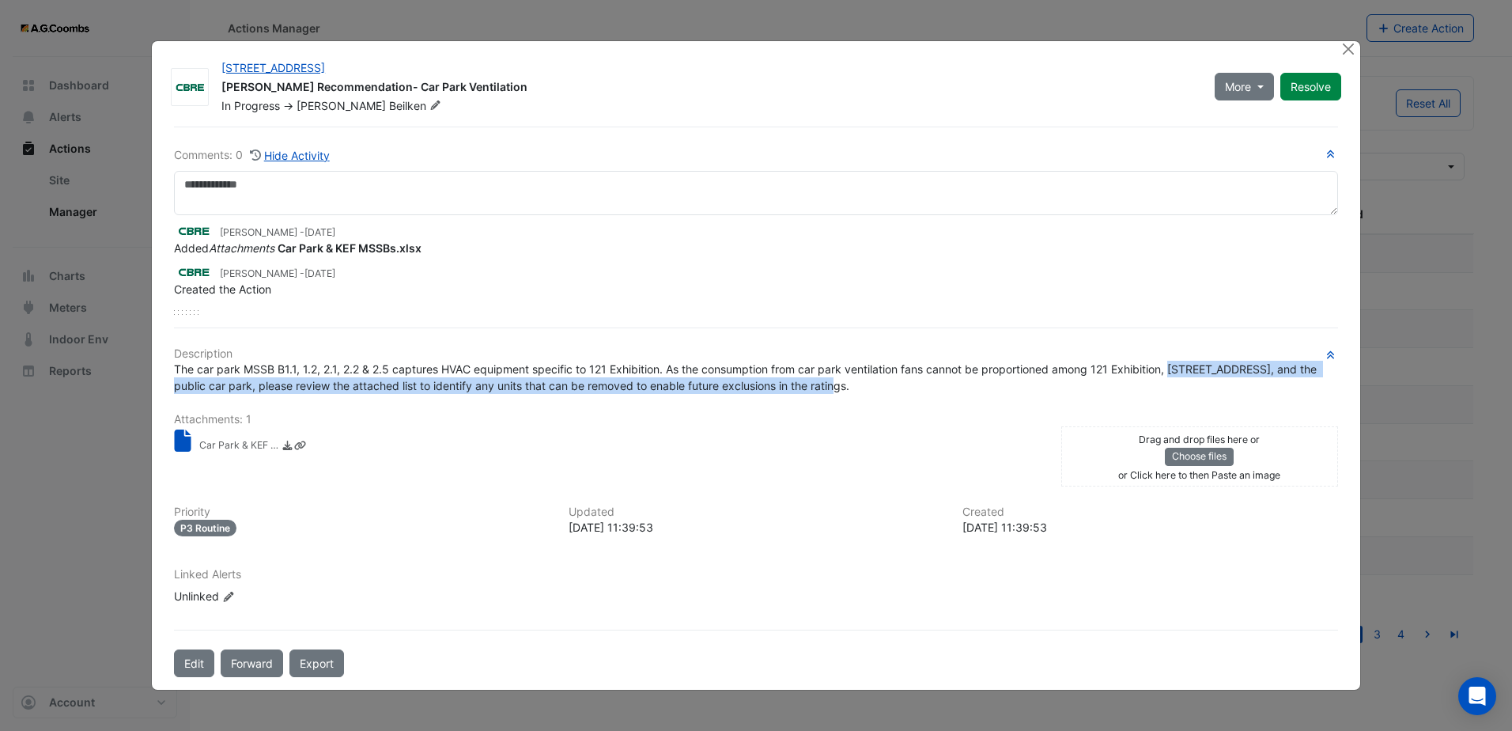
drag, startPoint x: 1189, startPoint y: 386, endPoint x: 1249, endPoint y: 387, distance: 60.1
click at [1249, 387] on div "The car park MSSB B1.1, 1.2, 2.1, 2.2 & 2.5 captures HVAC equipment specific to…" at bounding box center [756, 377] width 1164 height 33
click at [881, 384] on div "The car park MSSB B1.1, 1.2, 2.1, 2.2 & 2.5 captures HVAC equipment specific to…" at bounding box center [756, 377] width 1164 height 33
drag, startPoint x: 823, startPoint y: 381, endPoint x: 1250, endPoint y: 371, distance: 427.3
click at [1250, 371] on div "The car park MSSB B1.1, 1.2, 2.1, 2.2 & 2.5 captures HVAC equipment specific to…" at bounding box center [756, 377] width 1164 height 33
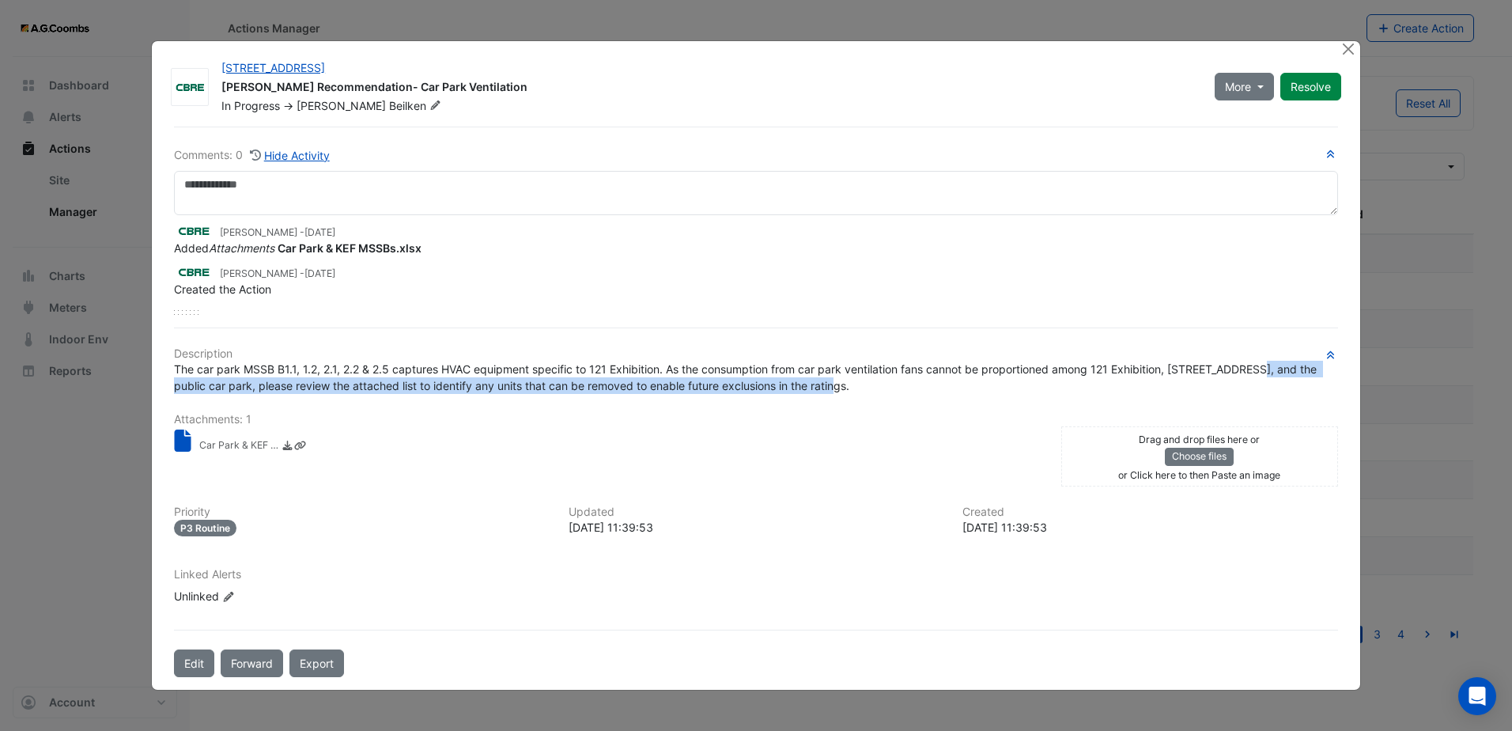
click at [512, 387] on span "The car park MSSB B1.1, 1.2, 2.1, 2.2 & 2.5 captures HVAC equipment specific to…" at bounding box center [747, 377] width 1146 height 30
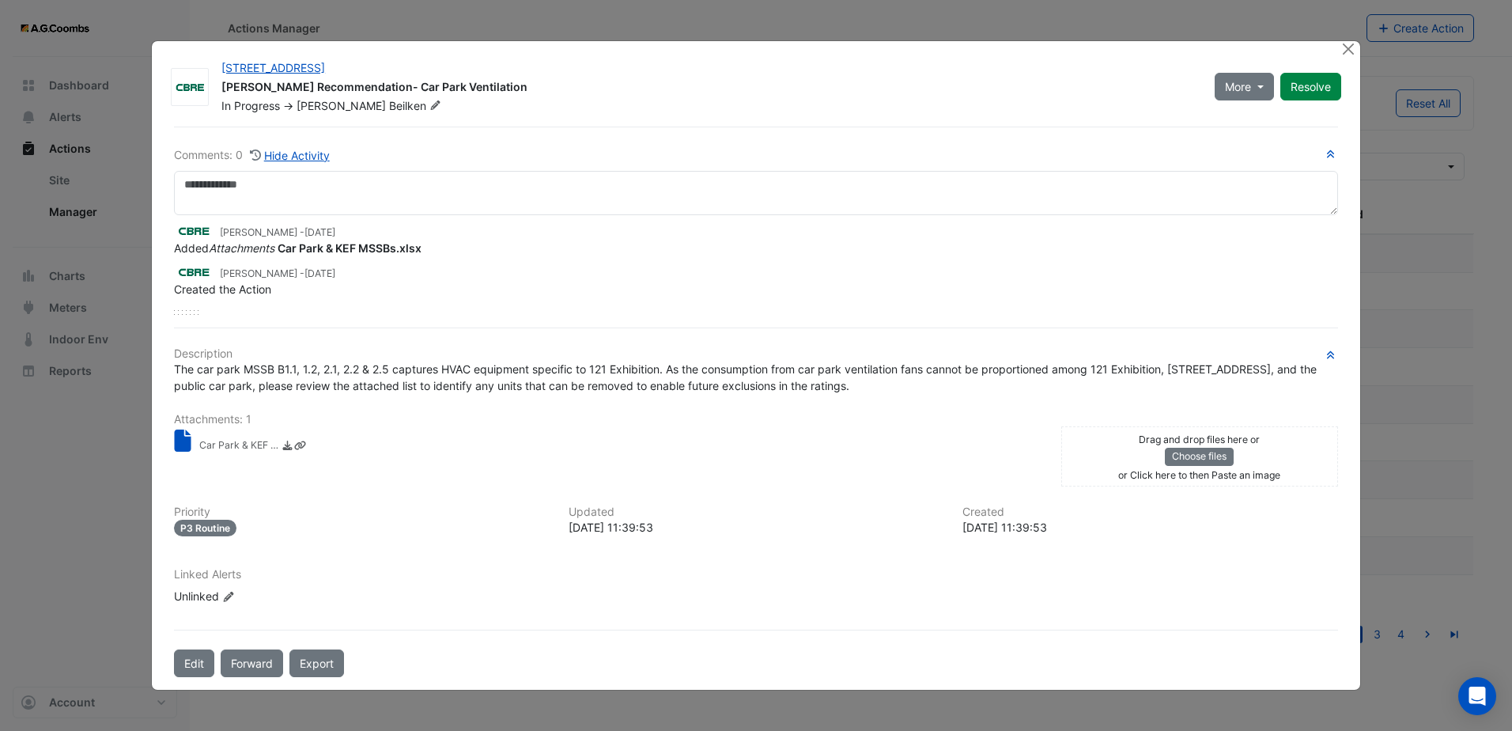
click at [819, 388] on div "The car park MSSB B1.1, 1.2, 2.1, 2.2 & 2.5 captures HVAC equipment specific to…" at bounding box center [756, 377] width 1164 height 33
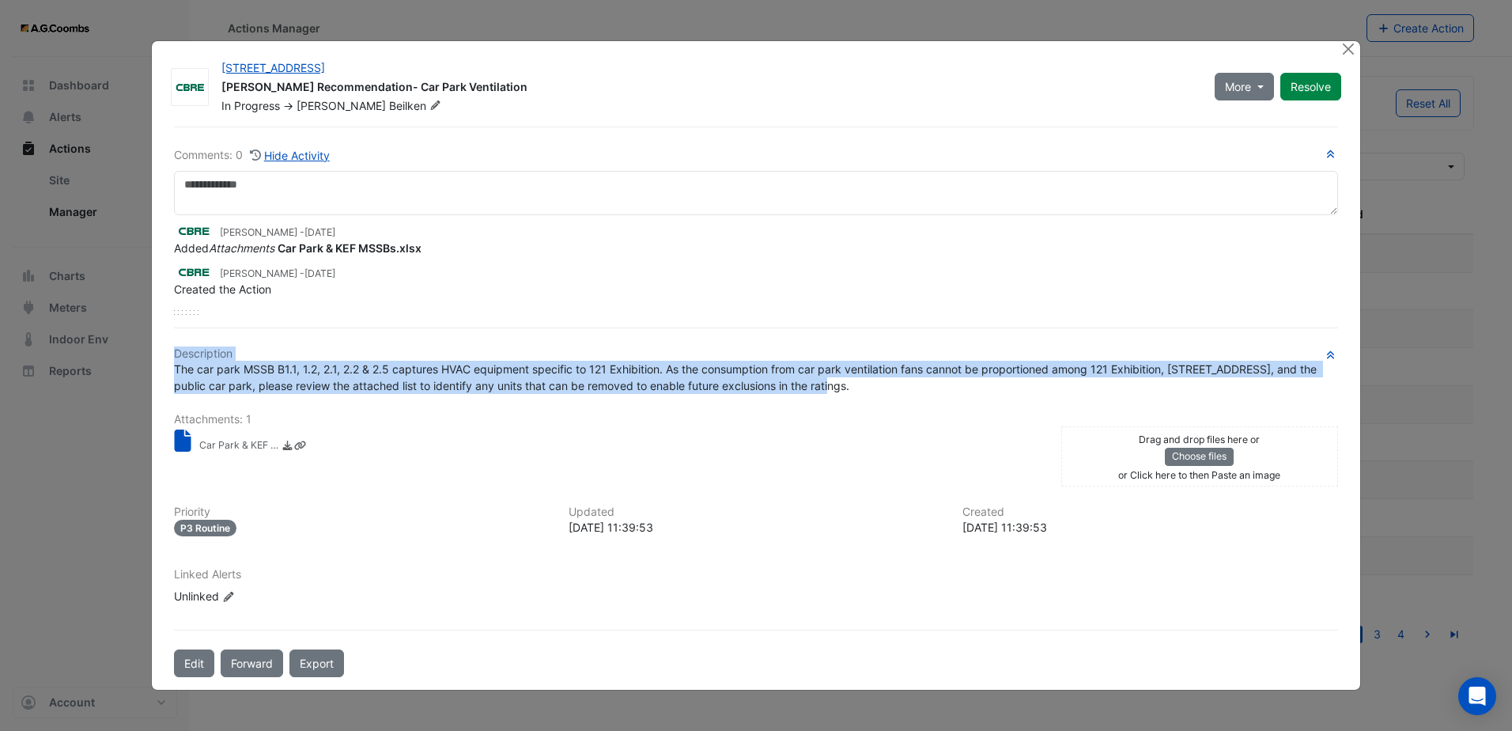
drag, startPoint x: 817, startPoint y: 385, endPoint x: 168, endPoint y: 349, distance: 649.6
click at [168, 349] on div "Comments: 0 Hide Activity [PERSON_NAME] - [DATE] Added Attachments Car Park & K…" at bounding box center [756, 402] width 1183 height 551
drag, startPoint x: 168, startPoint y: 349, endPoint x: 210, endPoint y: 366, distance: 45.4
click at [222, 375] on span "The car park MSSB B1.1, 1.2, 2.1, 2.2 & 2.5 captures HVAC equipment specific to…" at bounding box center [747, 377] width 1146 height 30
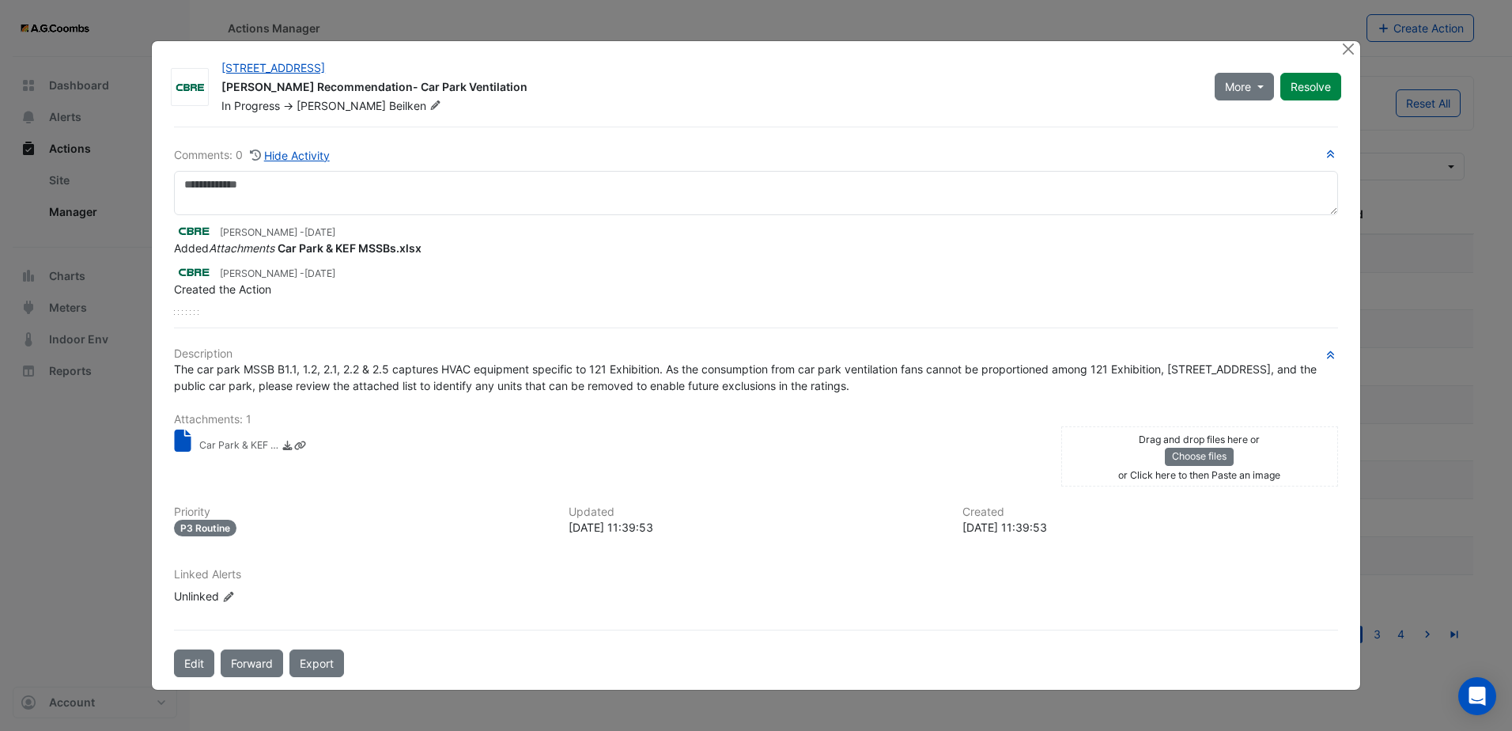
click at [172, 355] on div "Comments: 0 Hide Activity [PERSON_NAME] - [DATE] Added Attachments Car Park & K…" at bounding box center [756, 402] width 1183 height 551
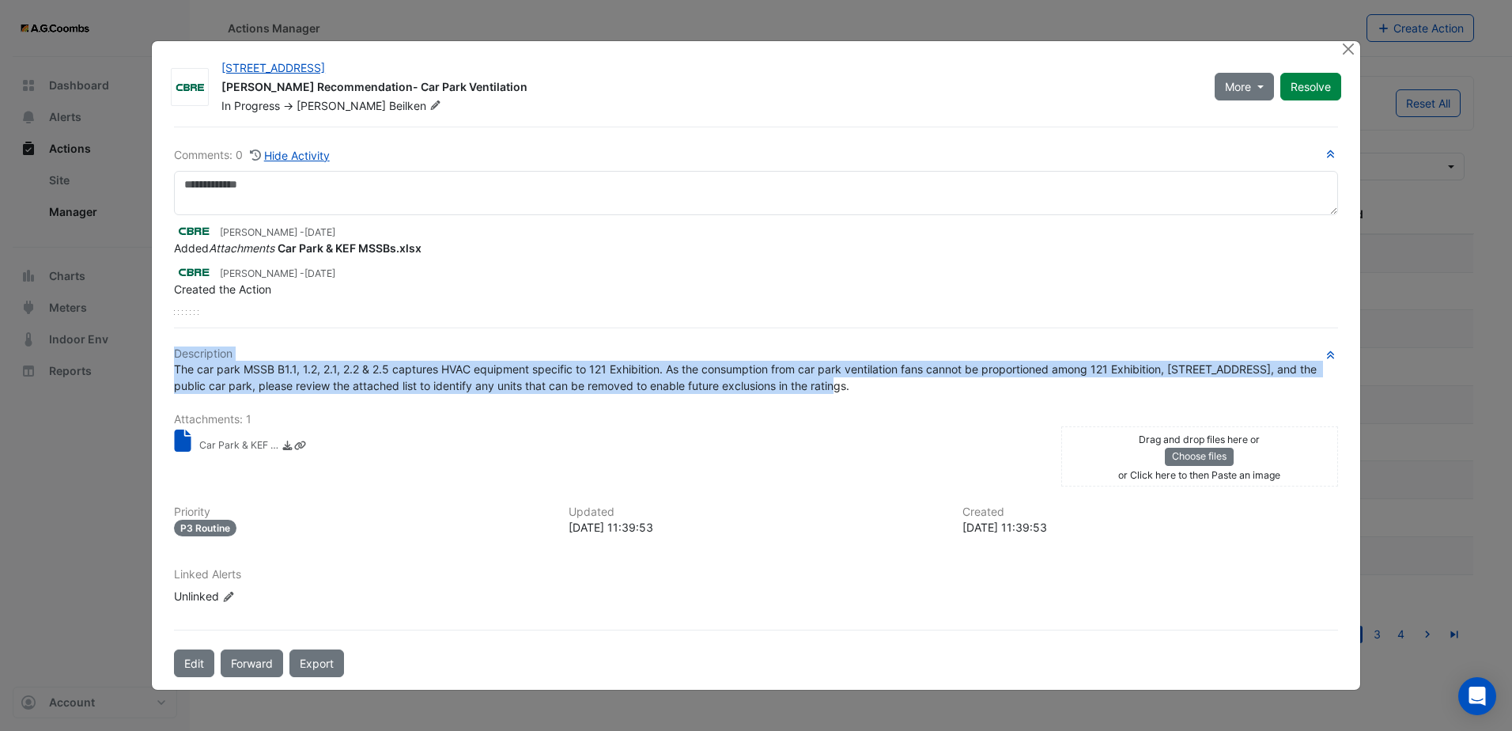
drag, startPoint x: 176, startPoint y: 353, endPoint x: 903, endPoint y: 384, distance: 726.8
click at [903, 384] on div "Description The car park MSSB B1.1, 1.2, 2.1, 2.2 & 2.5 captures HVAC equipment…" at bounding box center [756, 482] width 1164 height 270
drag, startPoint x: 903, startPoint y: 384, endPoint x: 850, endPoint y: 389, distance: 52.4
click at [850, 389] on div "The car park MSSB B1.1, 1.2, 2.1, 2.2 & 2.5 captures HVAC equipment specific to…" at bounding box center [756, 377] width 1164 height 33
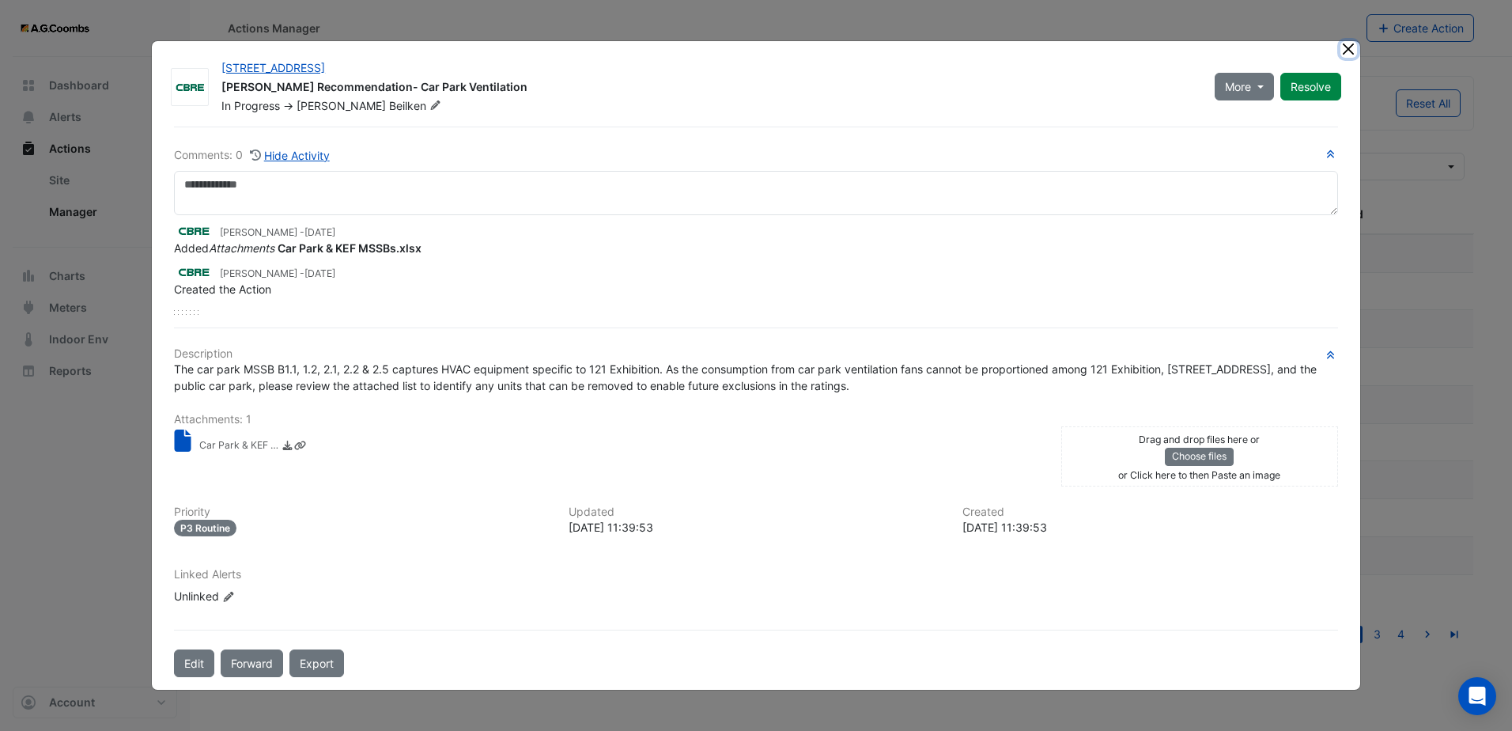
click at [1353, 49] on button "Close" at bounding box center [1349, 49] width 17 height 17
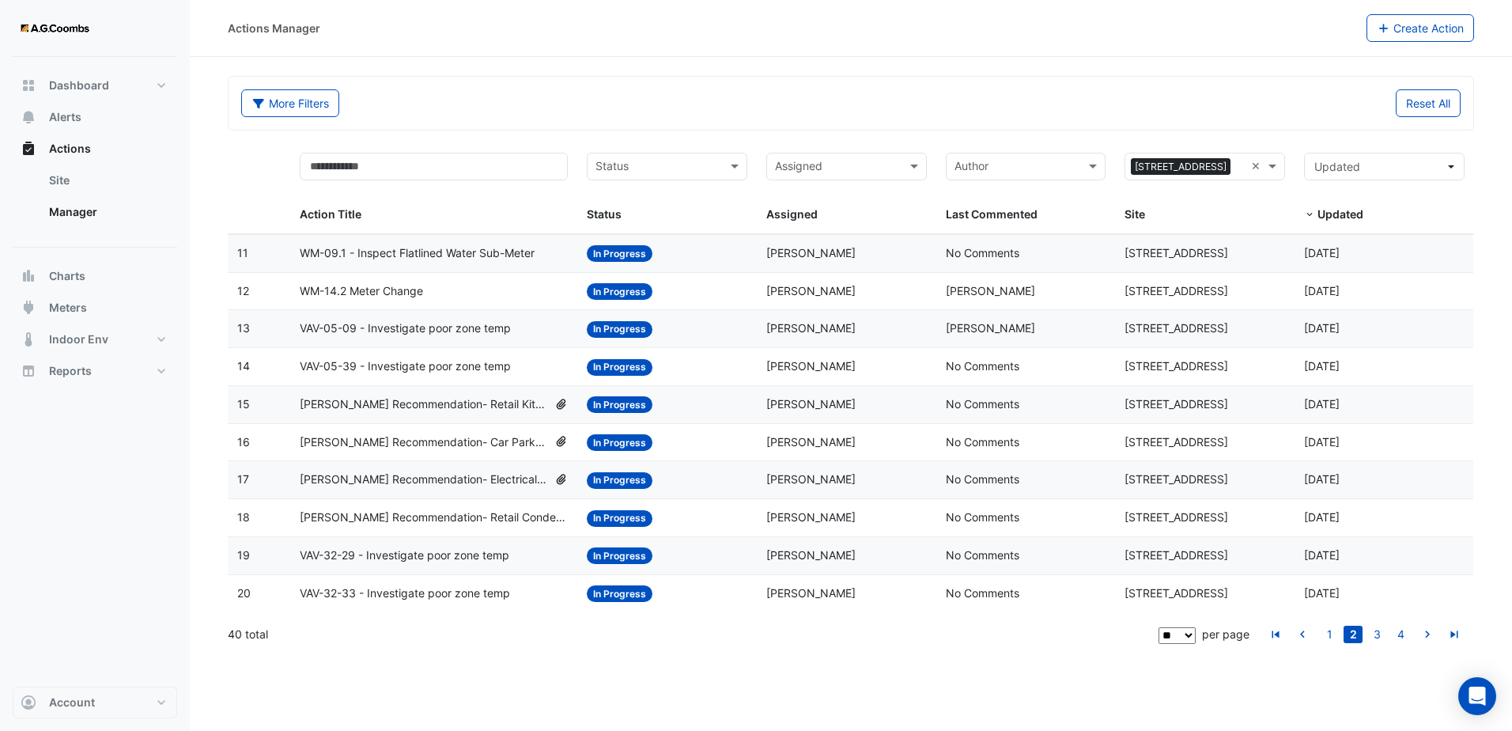
click at [380, 437] on span "[PERSON_NAME] Recommendation- Car Park Ventilation" at bounding box center [424, 442] width 248 height 18
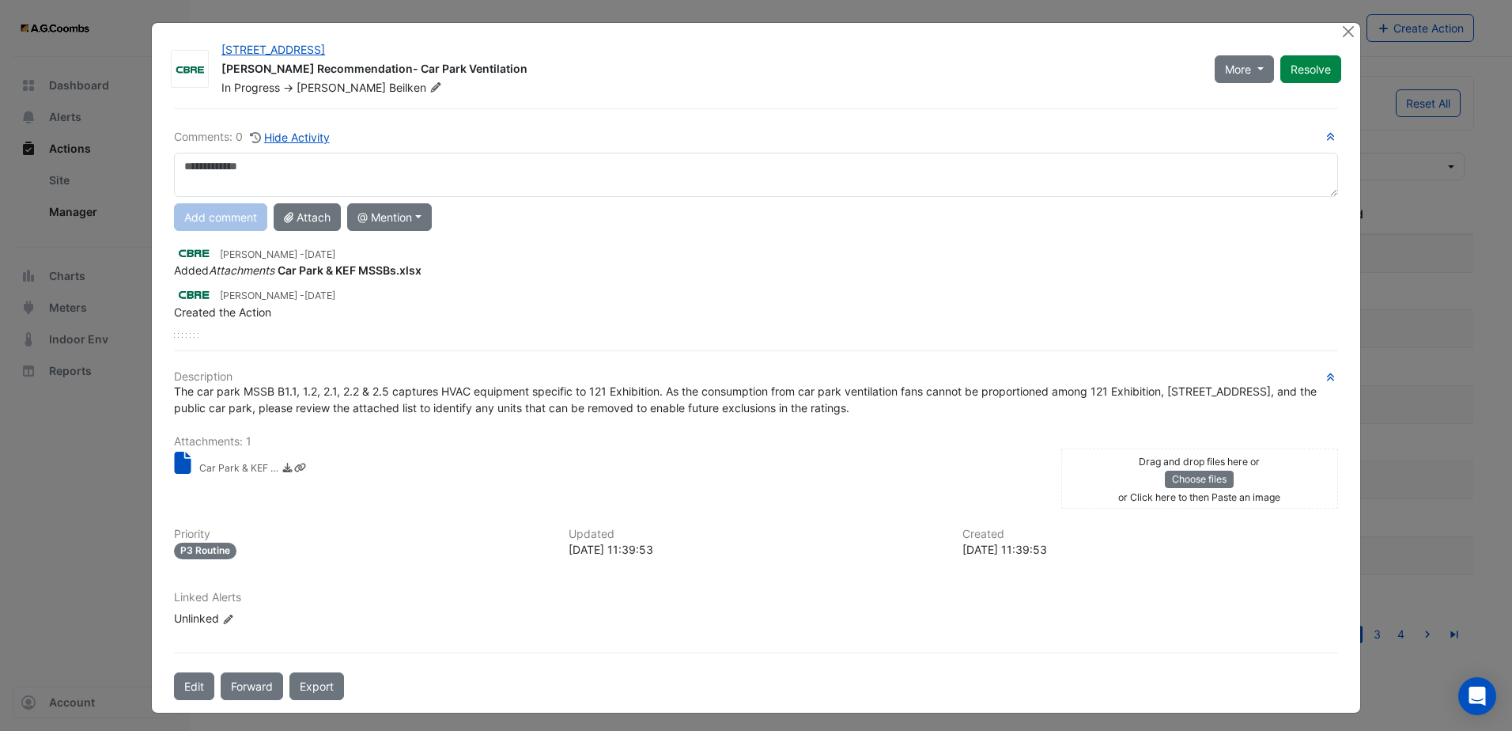
click at [855, 409] on div "The car park MSSB B1.1, 1.2, 2.1, 2.2 & 2.5 captures HVAC equipment specific to…" at bounding box center [756, 399] width 1164 height 33
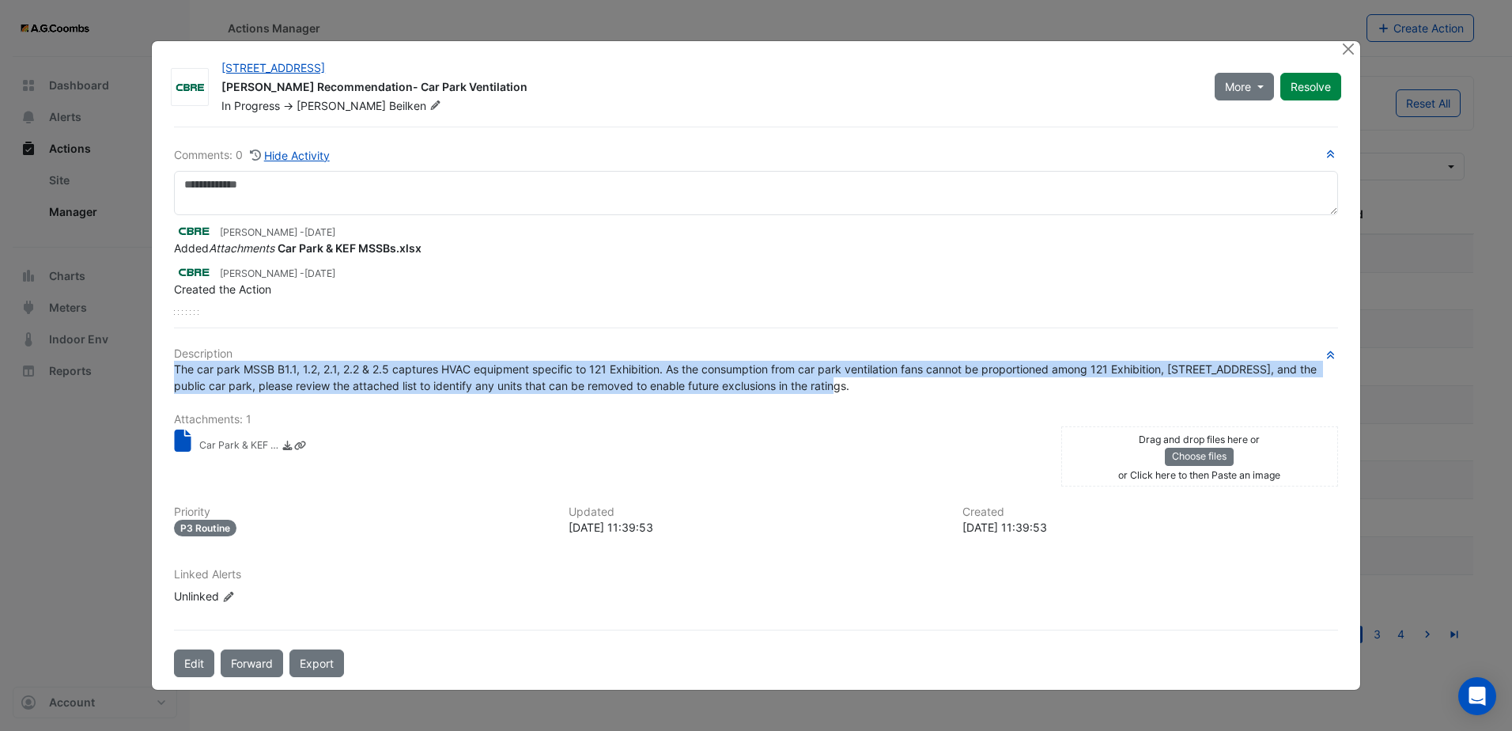
drag, startPoint x: 823, startPoint y: 388, endPoint x: 174, endPoint y: 365, distance: 649.8
click at [174, 365] on div "The car park MSSB B1.1, 1.2, 2.1, 2.2 & 2.5 captures HVAC equipment specific to…" at bounding box center [756, 377] width 1164 height 33
click at [177, 365] on span "The car park MSSB B1.1, 1.2, 2.1, 2.2 & 2.5 captures HVAC equipment specific to…" at bounding box center [747, 377] width 1146 height 30
drag, startPoint x: 822, startPoint y: 390, endPoint x: 168, endPoint y: 369, distance: 653.7
click at [168, 369] on div "The car park MSSB B1.1, 1.2, 2.1, 2.2 & 2.5 captures HVAC equipment specific to…" at bounding box center [756, 377] width 1183 height 33
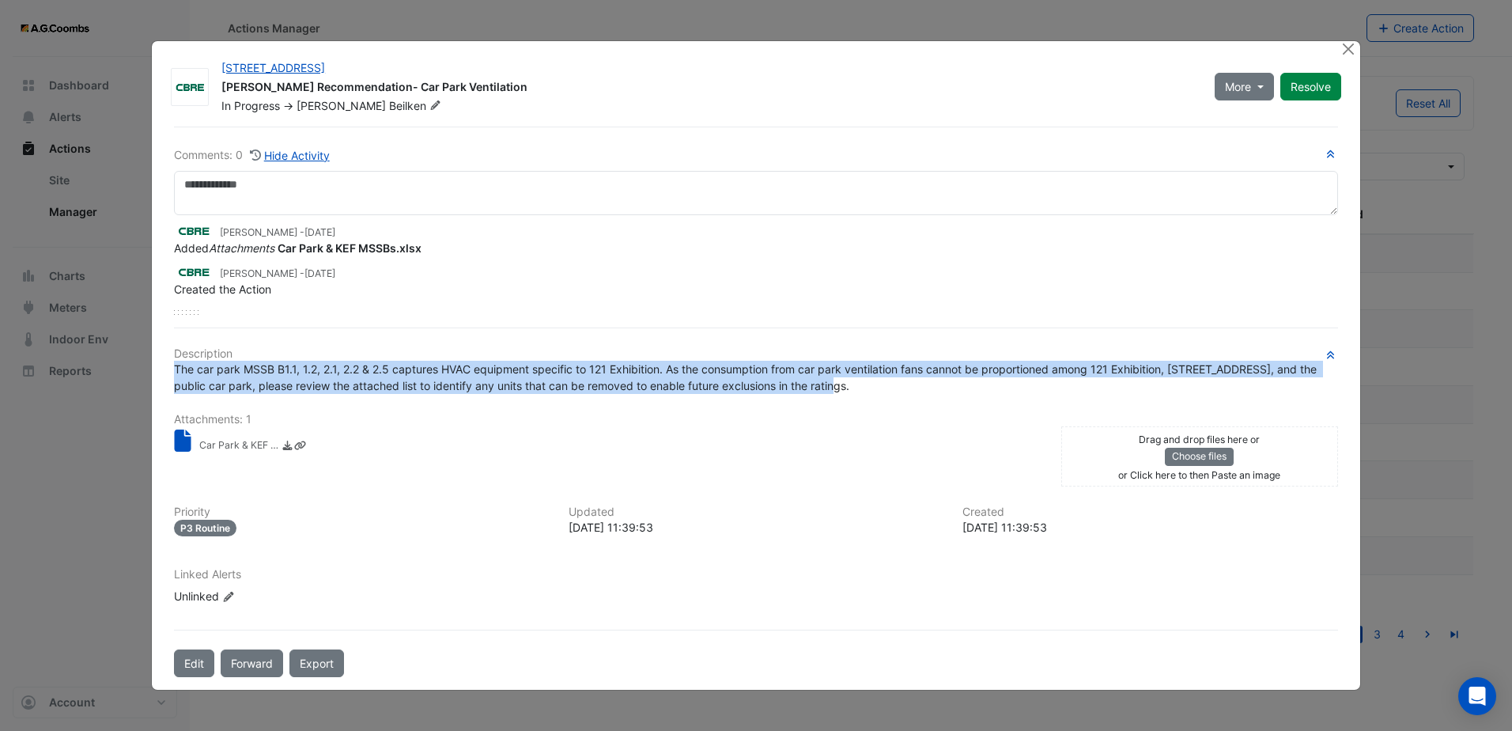
click at [819, 386] on div "The car park MSSB B1.1, 1.2, 2.1, 2.2 & 2.5 captures HVAC equipment specific to…" at bounding box center [756, 377] width 1164 height 33
drag, startPoint x: 818, startPoint y: 387, endPoint x: 168, endPoint y: 374, distance: 650.3
click at [168, 374] on div "The car park MSSB B1.1, 1.2, 2.1, 2.2 & 2.5 captures HVAC equipment specific to…" at bounding box center [756, 377] width 1183 height 33
drag, startPoint x: 168, startPoint y: 374, endPoint x: 296, endPoint y: 385, distance: 128.6
click at [296, 385] on span "The car park MSSB B1.1, 1.2, 2.1, 2.2 & 2.5 captures HVAC equipment specific to…" at bounding box center [747, 377] width 1146 height 30
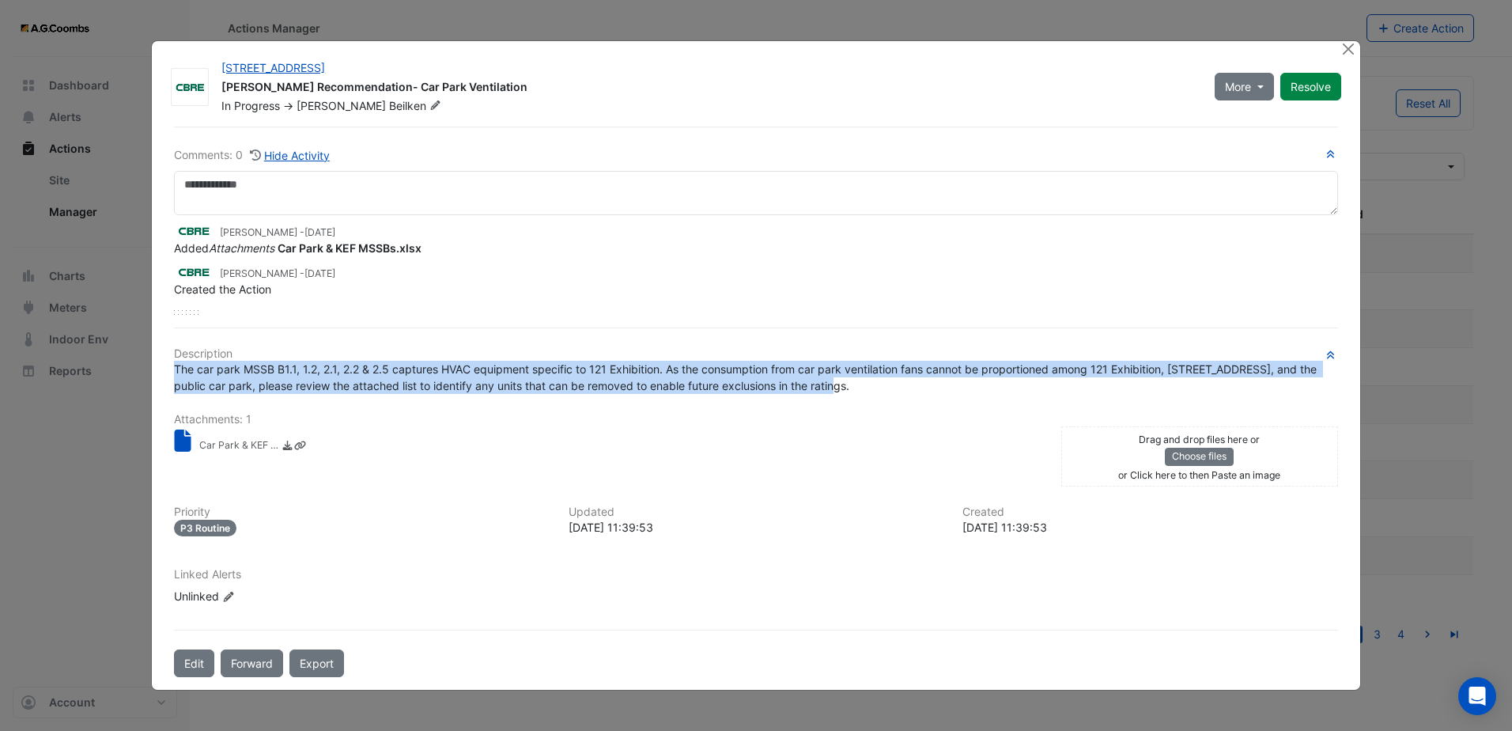
drag, startPoint x: 818, startPoint y: 384, endPoint x: 172, endPoint y: 374, distance: 645.5
click at [172, 374] on div "The car park MSSB B1.1, 1.2, 2.1, 2.2 & 2.5 captures HVAC equipment specific to…" at bounding box center [756, 377] width 1183 height 33
click at [924, 388] on div "The car park MSSB B1.1, 1.2, 2.1, 2.2 & 2.5 captures HVAC equipment specific to…" at bounding box center [756, 377] width 1164 height 33
drag, startPoint x: 819, startPoint y: 386, endPoint x: 174, endPoint y: 373, distance: 644.8
click at [174, 373] on span "The car park MSSB B1.1, 1.2, 2.1, 2.2 & 2.5 captures HVAC equipment specific to…" at bounding box center [747, 377] width 1146 height 30
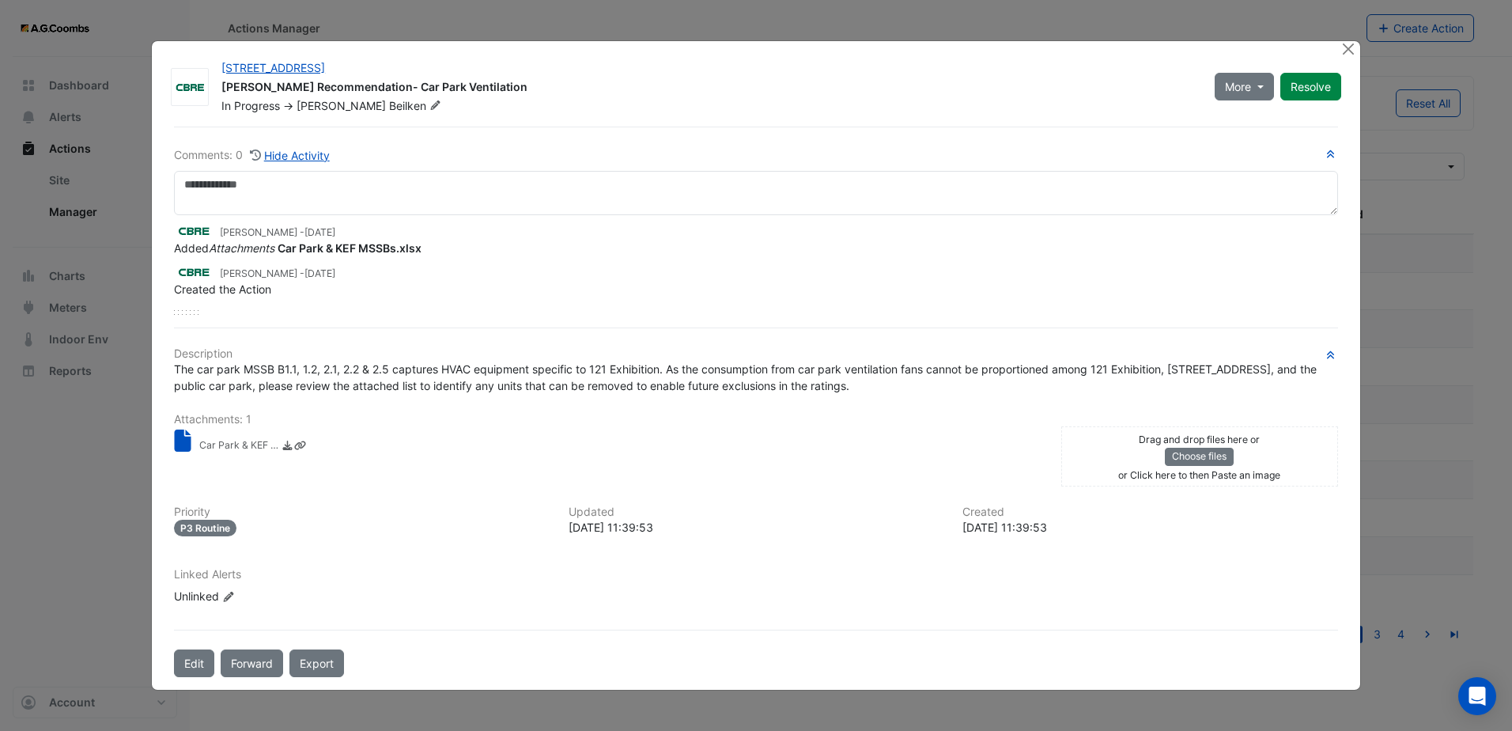
click at [508, 407] on div "Description The car park MSSB B1.1, 1.2, 2.1, 2.2 & 2.5 captures HVAC equipment…" at bounding box center [756, 482] width 1164 height 270
click at [1263, 372] on span "The car park MSSB B1.1, 1.2, 2.1, 2.2 & 2.5 captures HVAC equipment specific to…" at bounding box center [747, 377] width 1146 height 30
click at [252, 388] on span "The car park MSSB B1.1, 1.2, 2.1, 2.2 & 2.5 captures HVAC equipment specific to…" at bounding box center [747, 377] width 1146 height 30
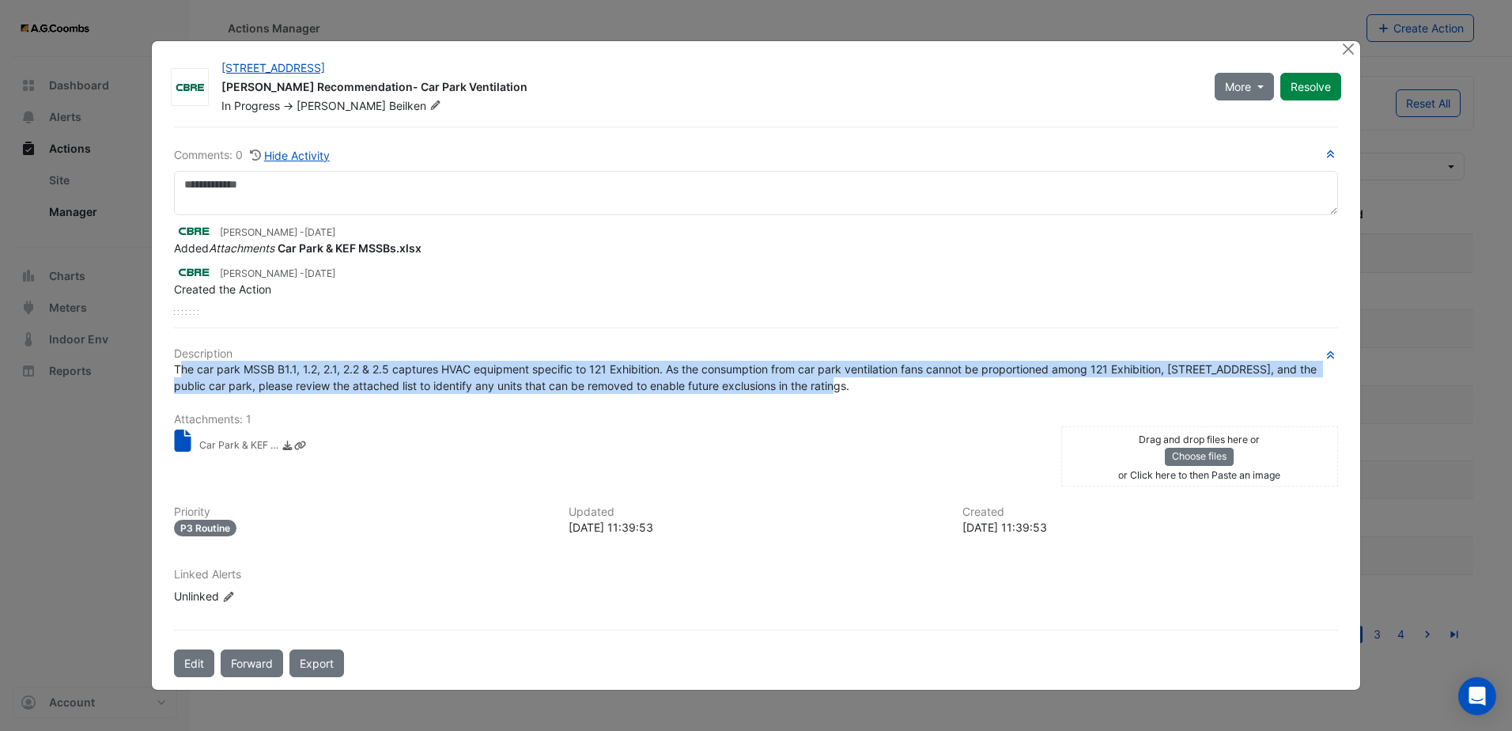
drag, startPoint x: 178, startPoint y: 369, endPoint x: 834, endPoint y: 384, distance: 656.7
click at [834, 384] on div "The car park MSSB B1.1, 1.2, 2.1, 2.2 & 2.5 captures HVAC equipment specific to…" at bounding box center [756, 377] width 1164 height 33
click at [833, 384] on div "The car park MSSB B1.1, 1.2, 2.1, 2.2 & 2.5 captures HVAC equipment specific to…" at bounding box center [756, 377] width 1164 height 33
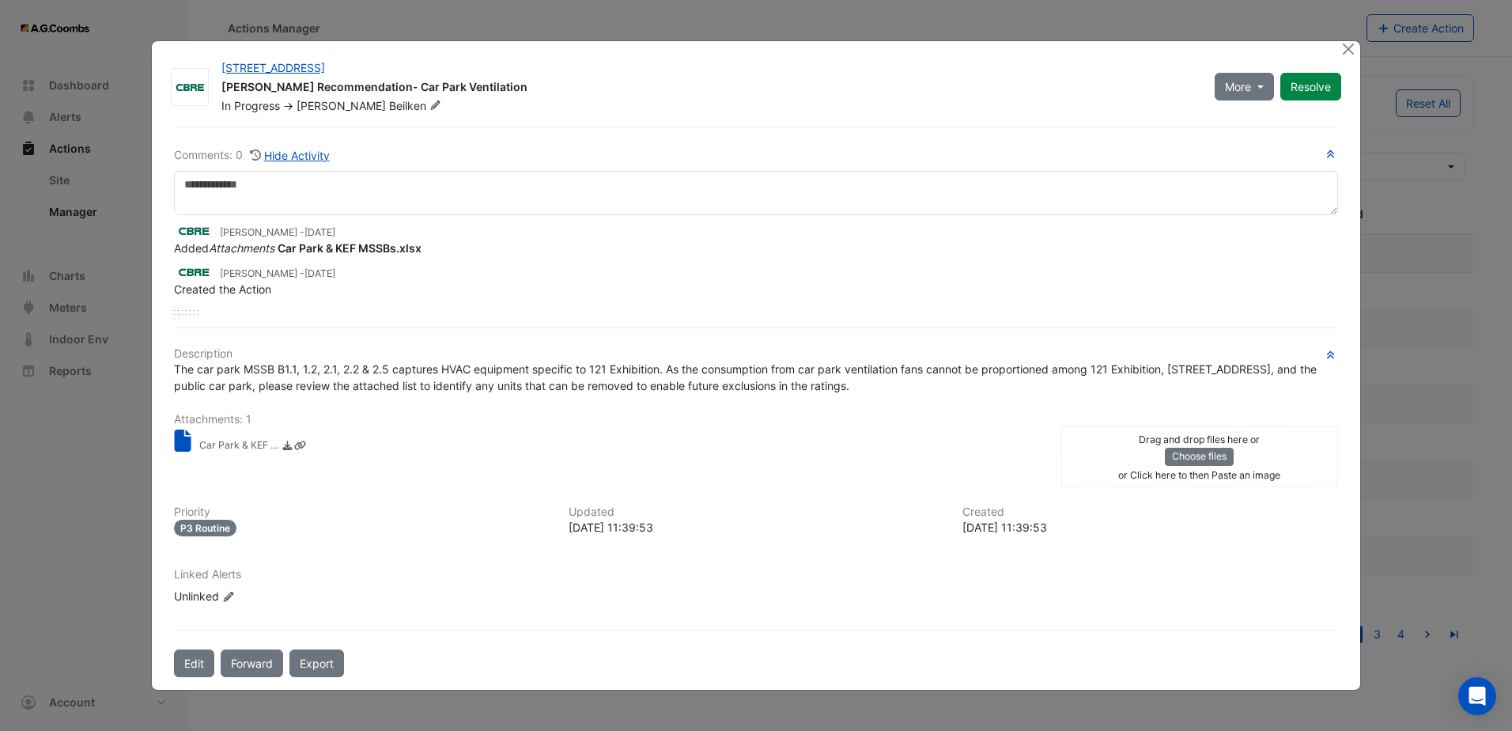
click at [820, 384] on div "The car park MSSB B1.1, 1.2, 2.1, 2.2 & 2.5 captures HVAC equipment specific to…" at bounding box center [756, 377] width 1164 height 33
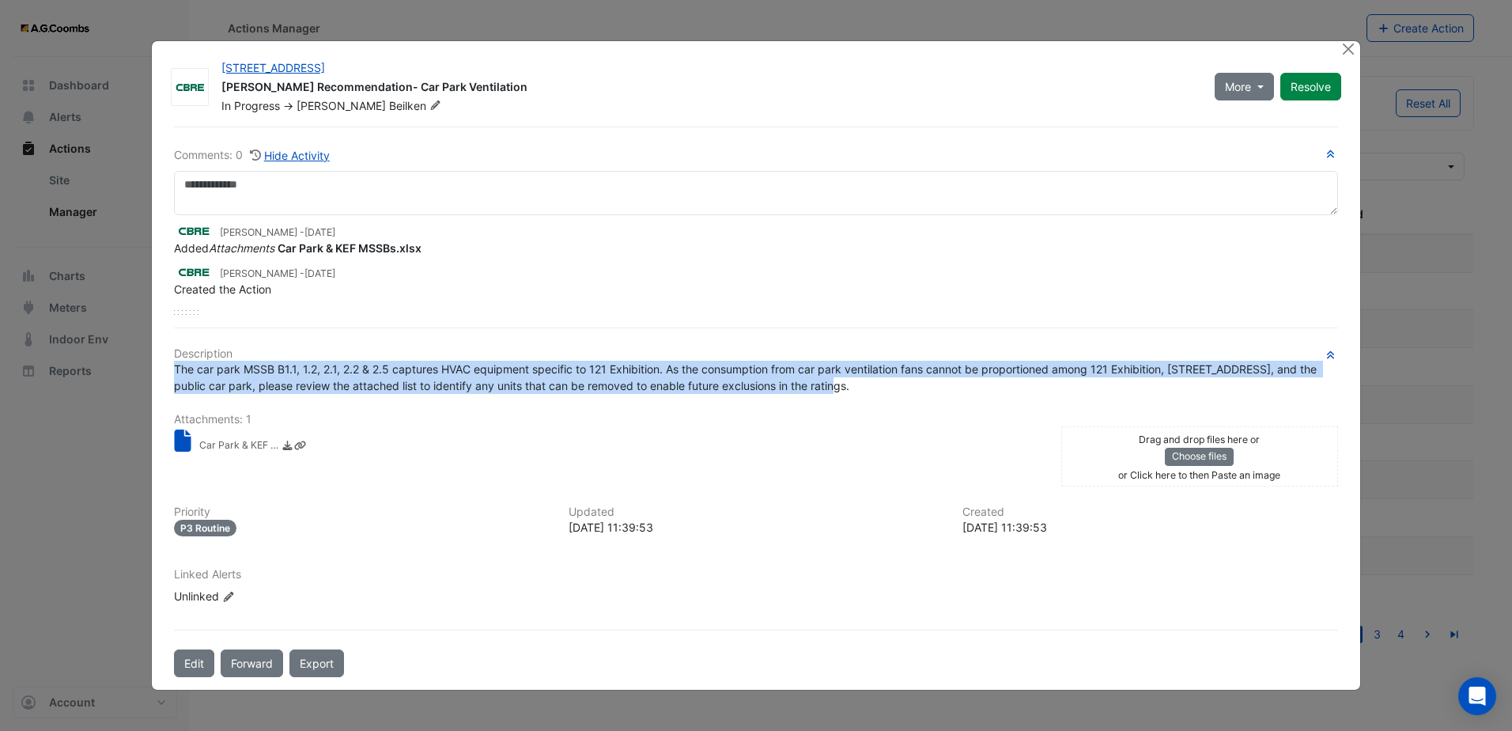
drag, startPoint x: 819, startPoint y: 385, endPoint x: 166, endPoint y: 368, distance: 652.8
click at [166, 368] on div "The car park MSSB B1.1, 1.2, 2.1, 2.2 & 2.5 captures HVAC equipment specific to…" at bounding box center [756, 377] width 1183 height 33
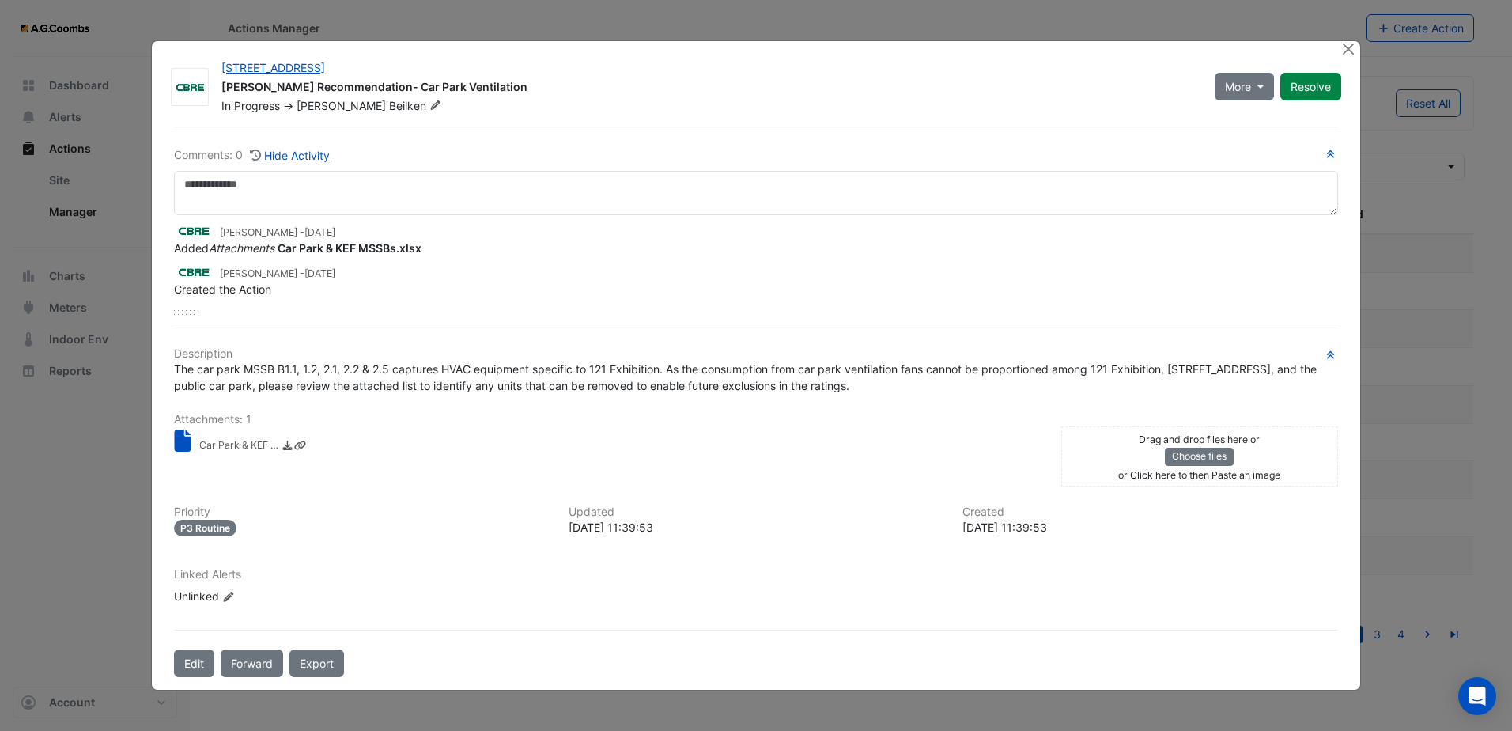
click at [304, 403] on div "Description The car park MSSB B1.1, 1.2, 2.1, 2.2 & 2.5 captures HVAC equipment…" at bounding box center [756, 482] width 1164 height 270
click at [171, 368] on div "The car park MSSB B1.1, 1.2, 2.1, 2.2 & 2.5 captures HVAC equipment specific to…" at bounding box center [756, 377] width 1183 height 33
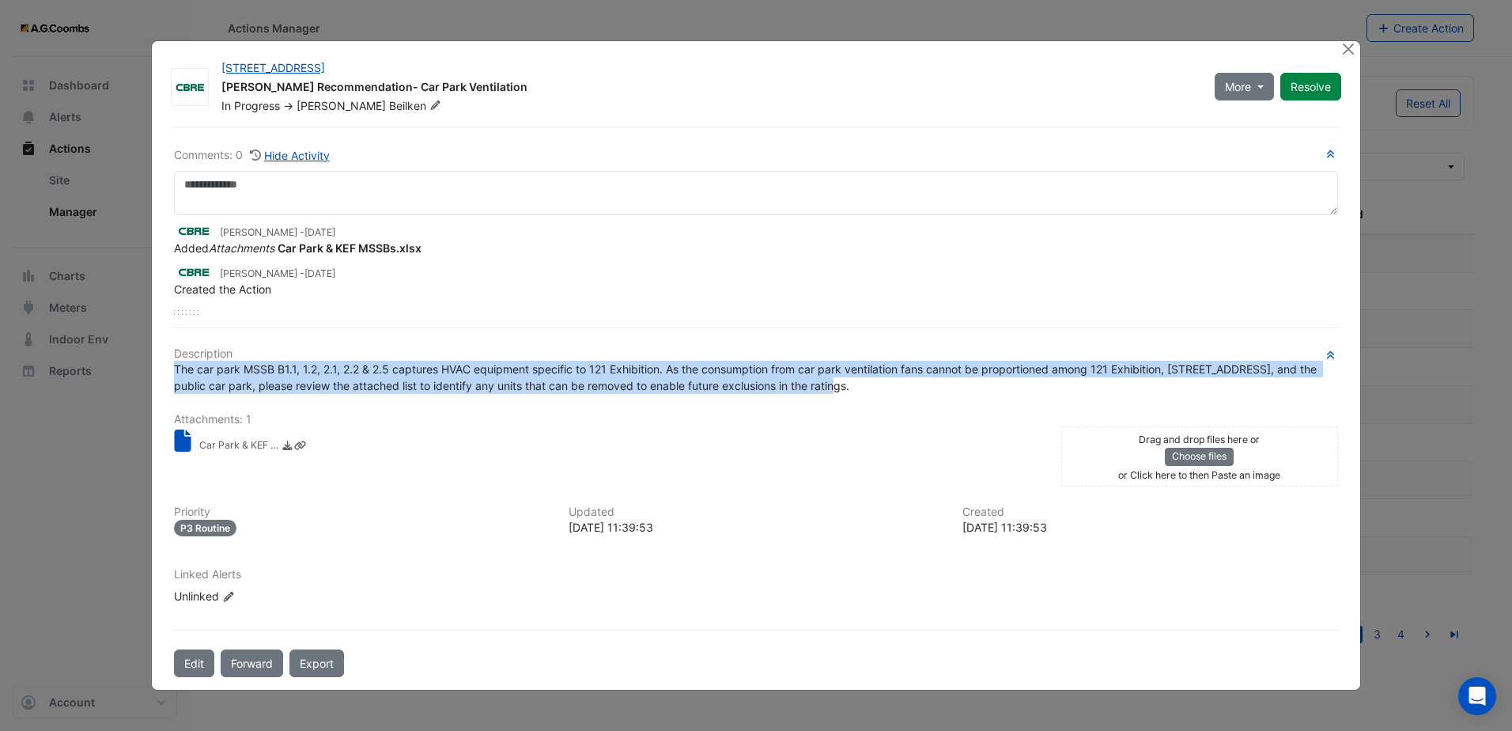
drag, startPoint x: 176, startPoint y: 369, endPoint x: 834, endPoint y: 388, distance: 659.2
click at [834, 388] on div "The car park MSSB B1.1, 1.2, 2.1, 2.2 & 2.5 captures HVAC equipment specific to…" at bounding box center [756, 377] width 1164 height 33
drag, startPoint x: 834, startPoint y: 388, endPoint x: 792, endPoint y: 388, distance: 42.7
click at [792, 388] on span "The car park MSSB B1.1, 1.2, 2.1, 2.2 & 2.5 captures HVAC equipment specific to…" at bounding box center [747, 377] width 1146 height 30
click at [839, 389] on div "The car park MSSB B1.1, 1.2, 2.1, 2.2 & 2.5 captures HVAC equipment specific to…" at bounding box center [756, 377] width 1164 height 33
